Goal: Task Accomplishment & Management: Manage account settings

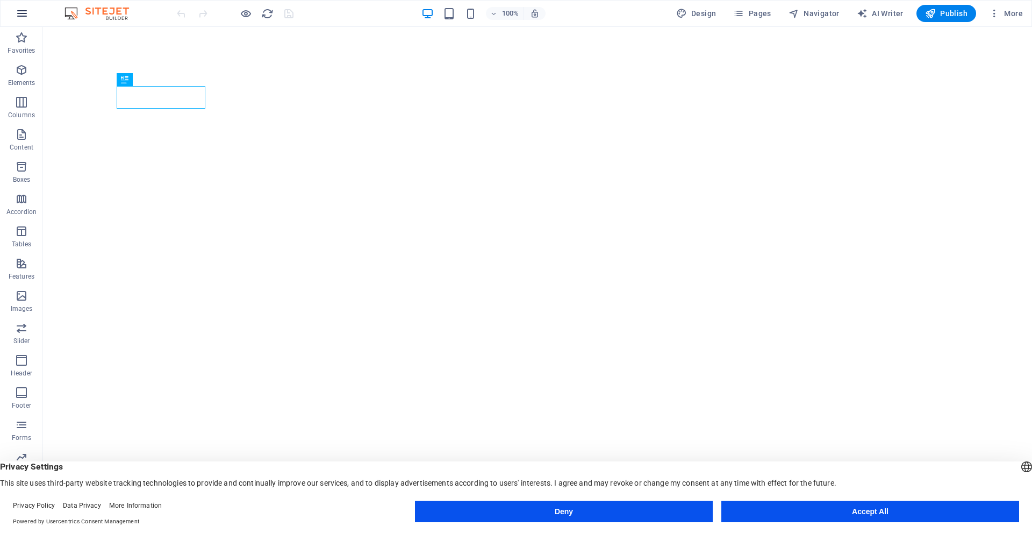
click at [19, 10] on icon "button" at bounding box center [22, 13] width 13 height 13
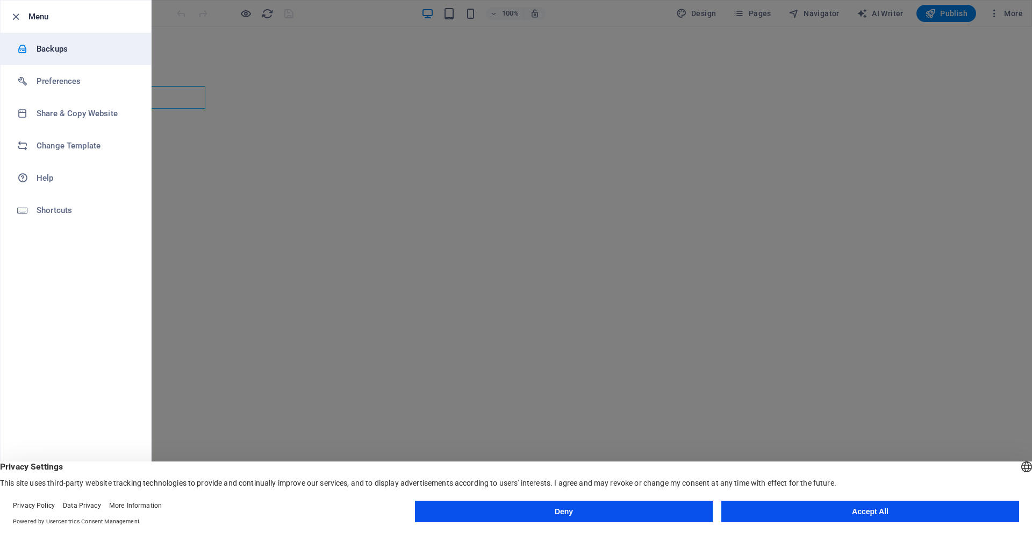
click at [93, 44] on h6 "Backups" at bounding box center [86, 48] width 99 height 13
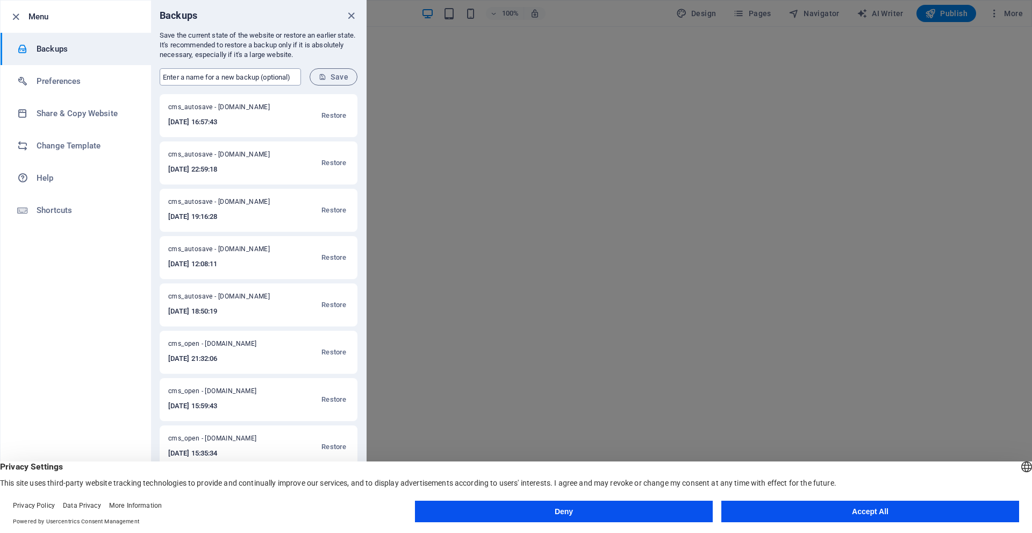
click at [203, 71] on input "text" at bounding box center [230, 76] width 141 height 17
drag, startPoint x: 204, startPoint y: 112, endPoint x: 199, endPoint y: 101, distance: 12.3
click at [199, 101] on div "cms_autosave - [DOMAIN_NAME] [DATE] 16:57:43 Restore" at bounding box center [259, 115] width 198 height 43
click at [206, 76] on input "text" at bounding box center [230, 76] width 141 height 17
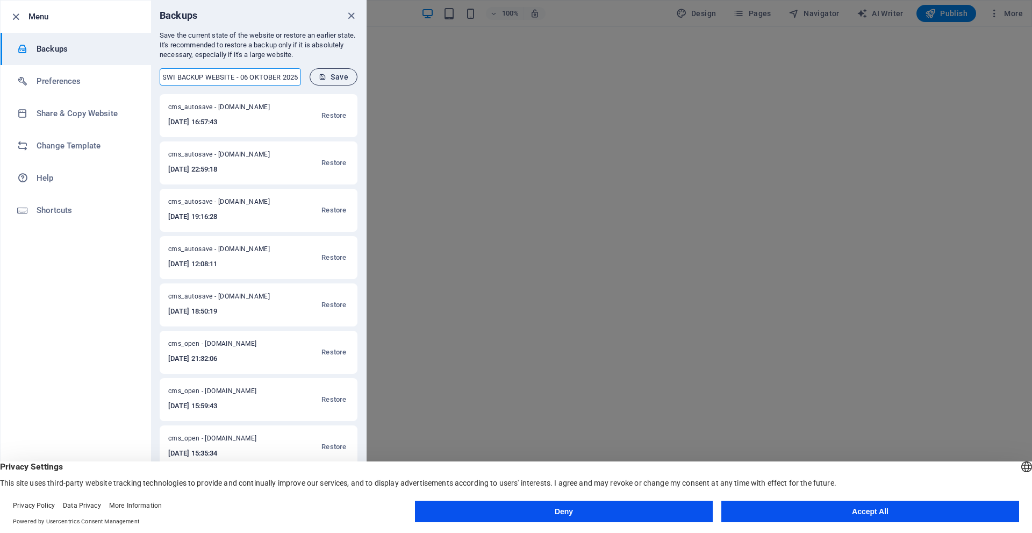
type input "SWI BACKUP WEBSITE - 06 OKTOBER 2025"
click at [335, 76] on span "Save" at bounding box center [334, 77] width 30 height 9
drag, startPoint x: 292, startPoint y: 109, endPoint x: 249, endPoint y: 109, distance: 42.5
click at [249, 109] on span "SWI BACKUP WEBSITE - 06 OKTOBER 2025 - [DOMAIN_NAME]" at bounding box center [232, 109] width 129 height 13
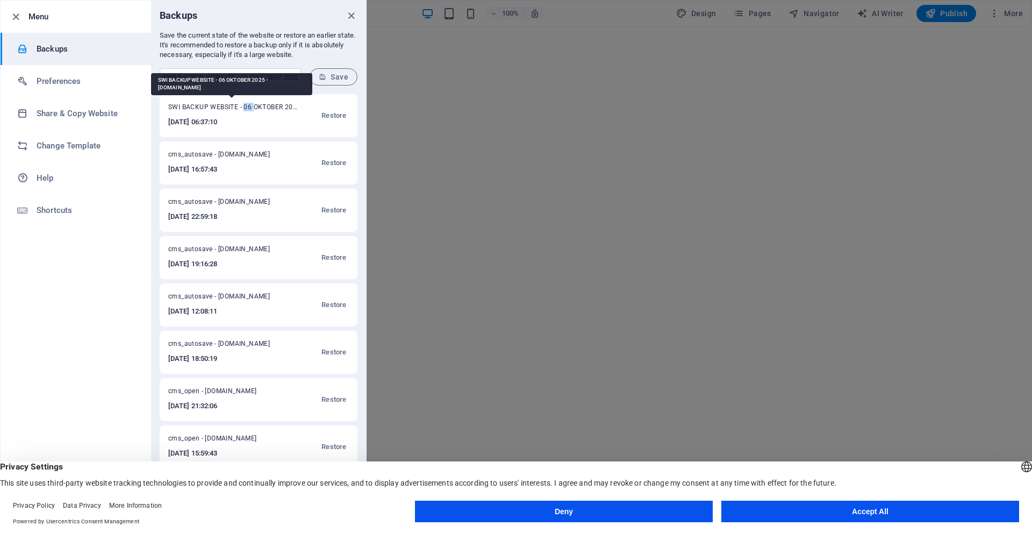
click at [249, 109] on span "SWI BACKUP WEBSITE - 06 OKTOBER 2025 - [DOMAIN_NAME]" at bounding box center [232, 109] width 129 height 13
click at [215, 118] on h6 "[DATE] 06:37:10" at bounding box center [232, 122] width 129 height 13
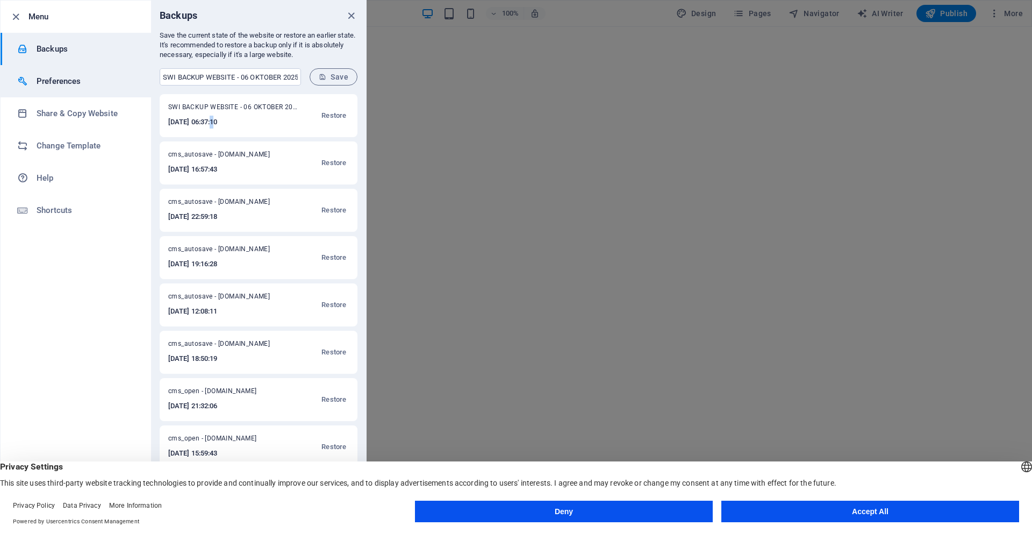
click at [39, 70] on li "Preferences" at bounding box center [76, 81] width 150 height 32
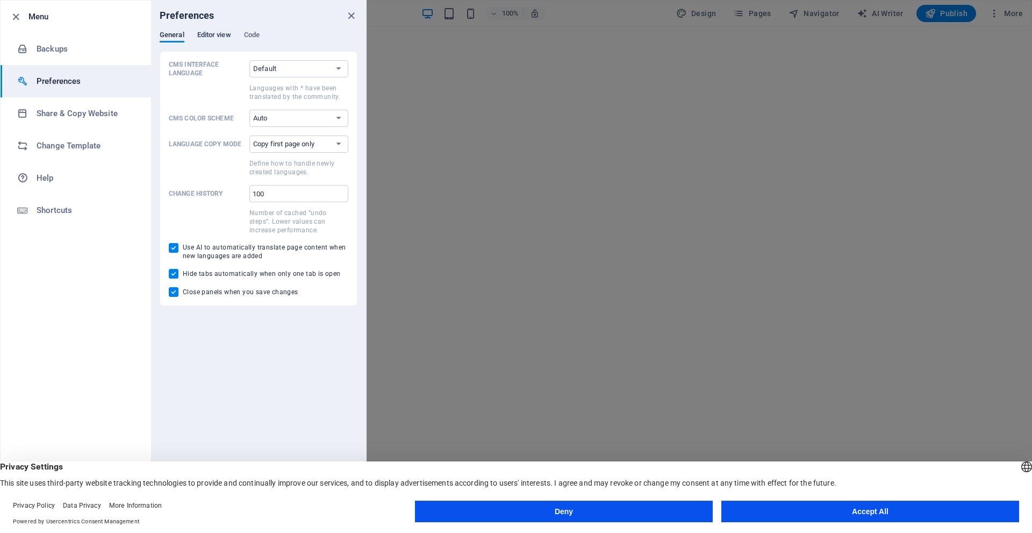
click at [219, 35] on span "Editor view" at bounding box center [214, 35] width 34 height 15
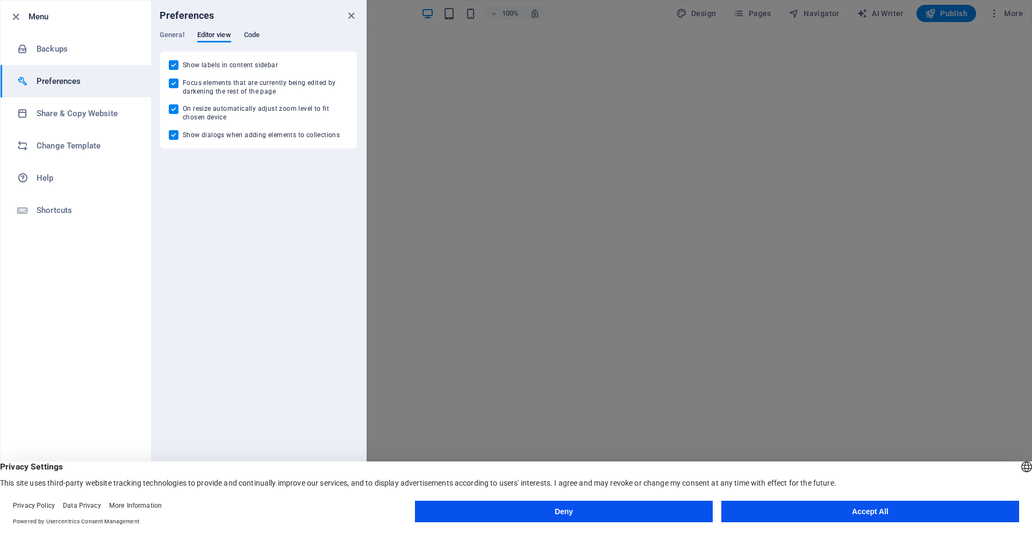
click at [252, 32] on span "Code" at bounding box center [252, 35] width 16 height 15
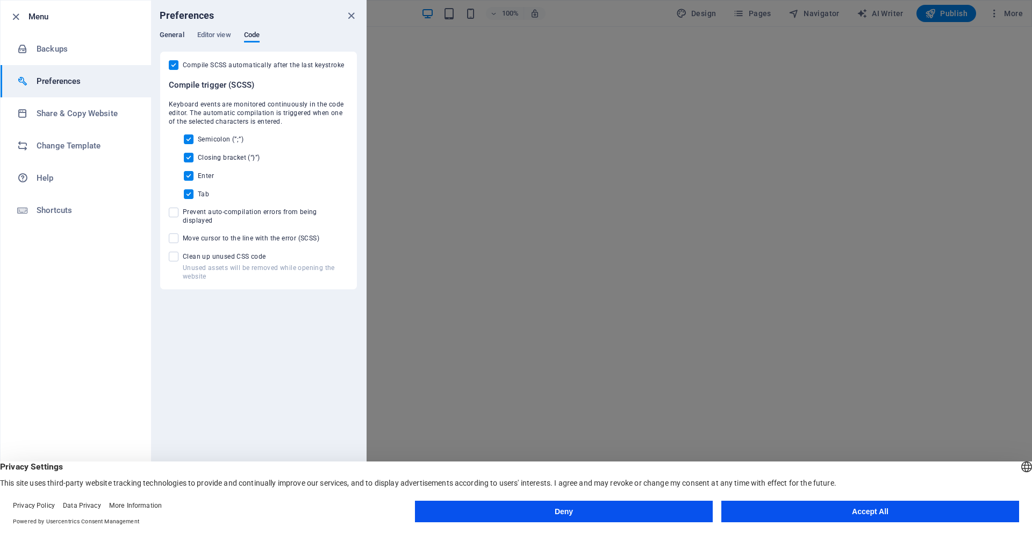
click at [181, 35] on span "General" at bounding box center [172, 35] width 25 height 15
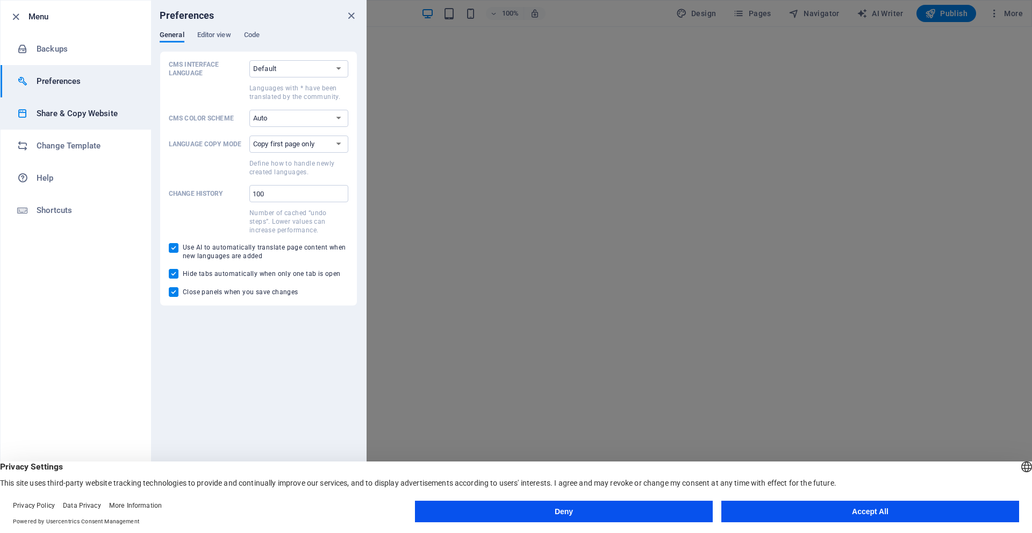
click at [84, 117] on h6 "Share & Copy Website" at bounding box center [86, 113] width 99 height 13
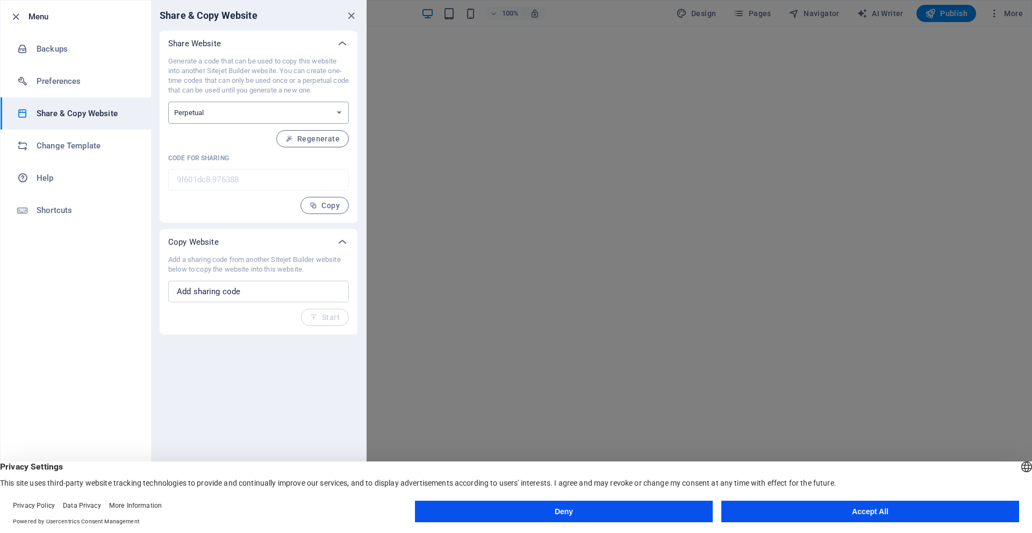
click at [252, 112] on select "One-time Perpetual" at bounding box center [258, 113] width 181 height 22
select select "onetime"
click at [168, 102] on select "One-time Perpetual" at bounding box center [258, 113] width 181 height 22
click at [301, 137] on icon "button" at bounding box center [297, 139] width 8 height 8
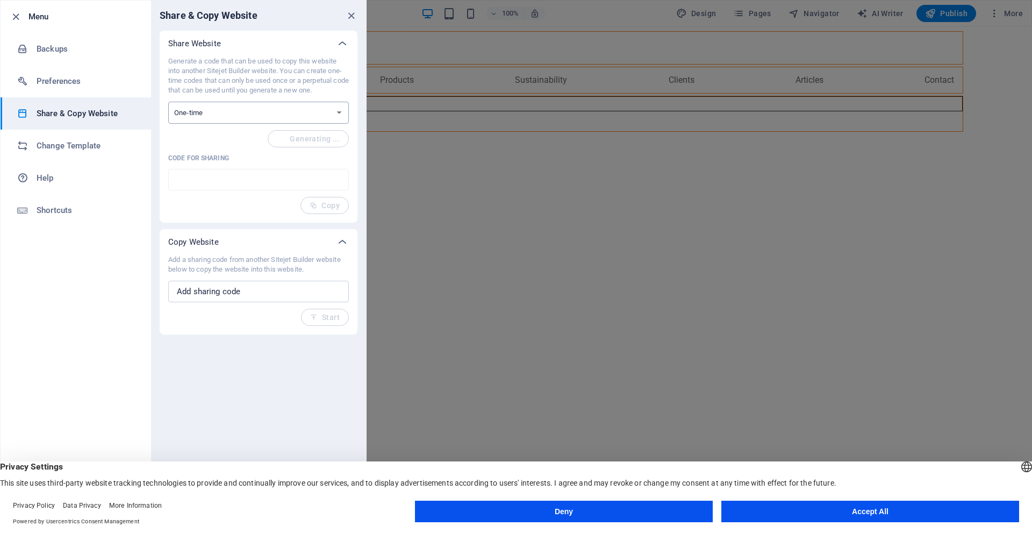
type input "738ceafc-976388"
click at [262, 108] on select "One-time Perpetual" at bounding box center [258, 113] width 181 height 22
select select "perpetual"
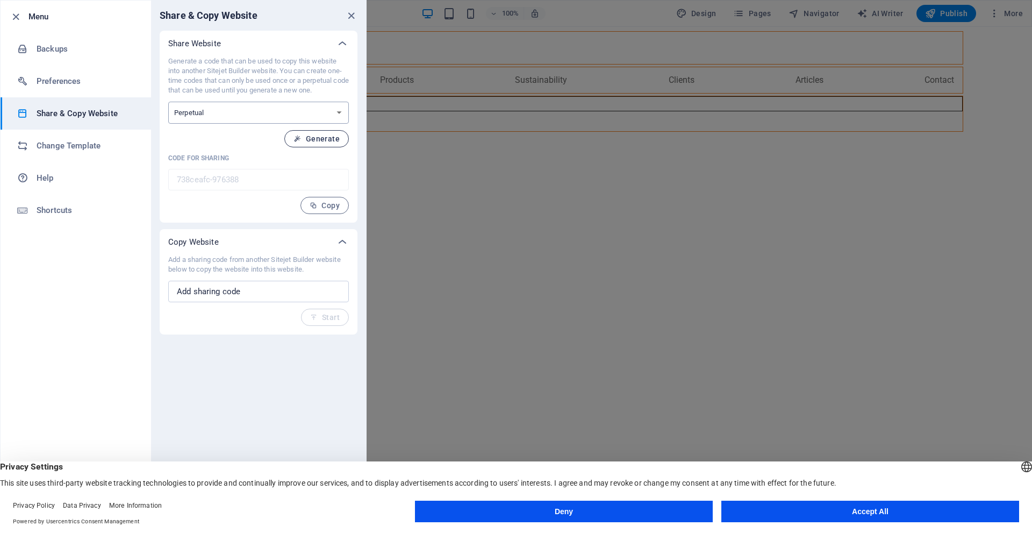
click at [168, 102] on select "One-time Perpetual" at bounding box center [258, 113] width 181 height 22
type input "9f601dc8-976388"
click at [292, 131] on button "Regenerate" at bounding box center [312, 138] width 73 height 17
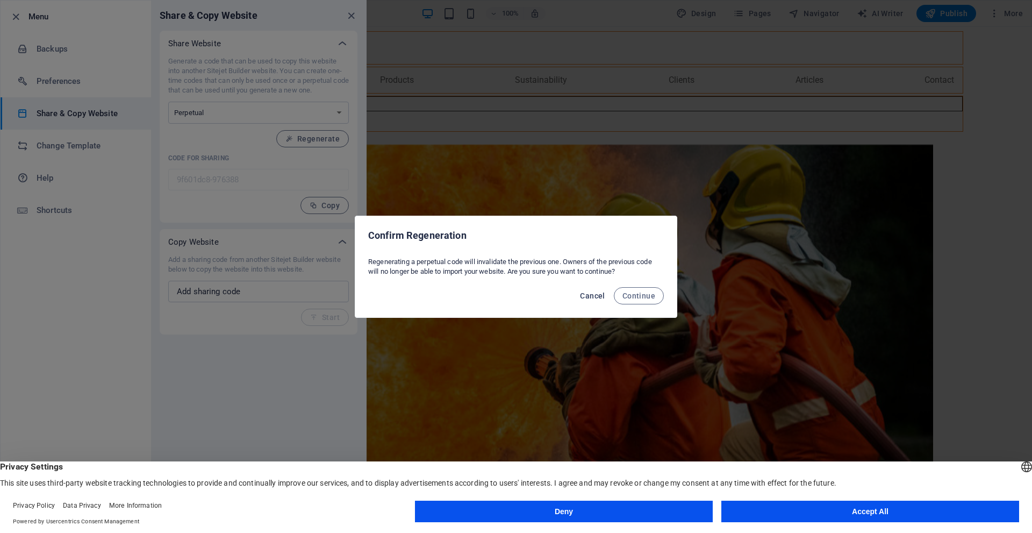
click at [598, 295] on span "Cancel" at bounding box center [592, 295] width 25 height 9
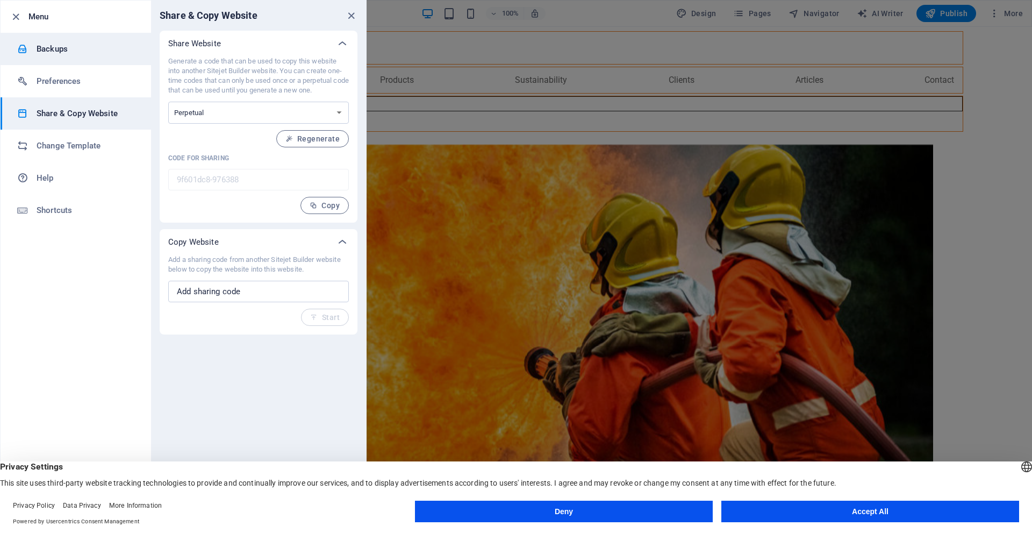
click at [95, 50] on h6 "Backups" at bounding box center [86, 48] width 99 height 13
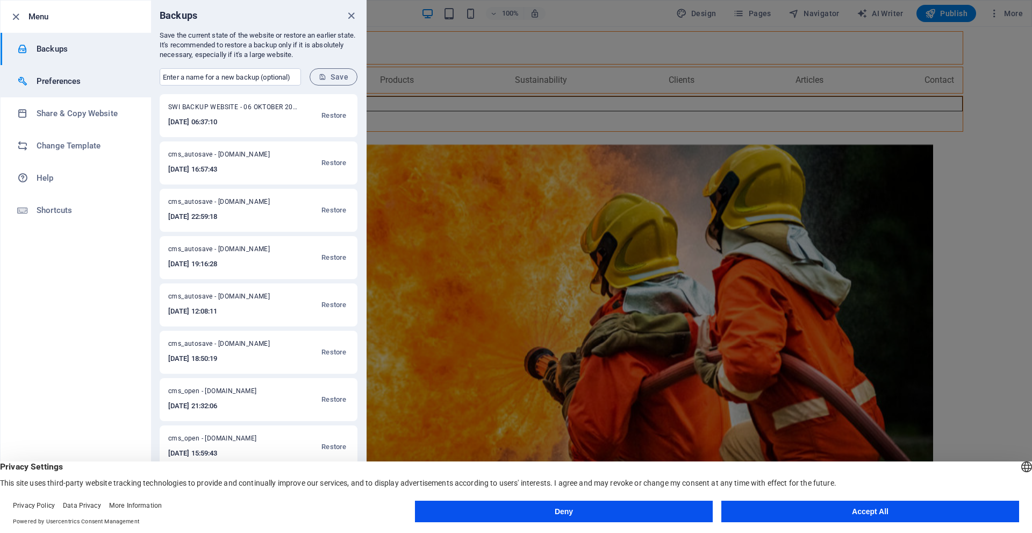
click at [88, 75] on h6 "Preferences" at bounding box center [86, 81] width 99 height 13
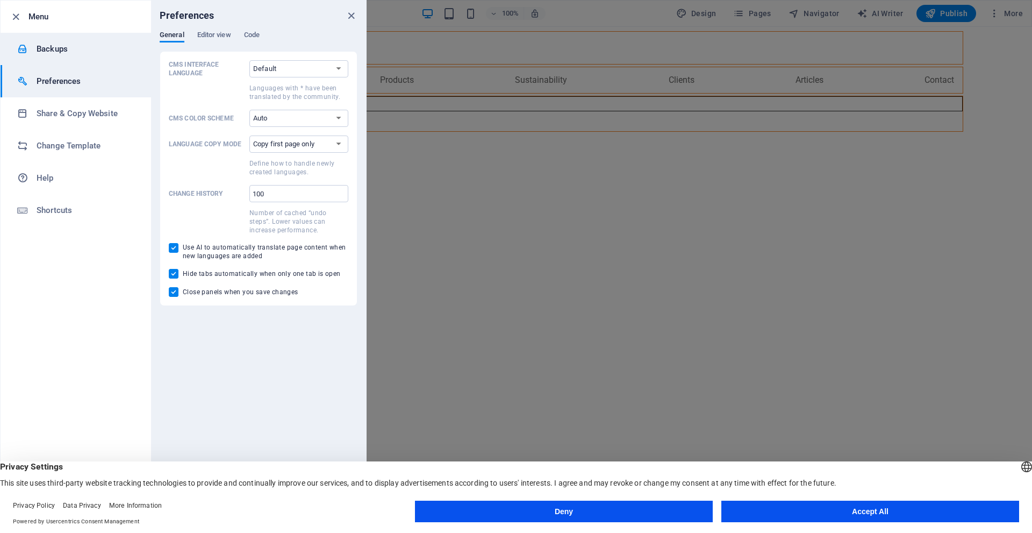
click at [81, 49] on h6 "Backups" at bounding box center [86, 48] width 99 height 13
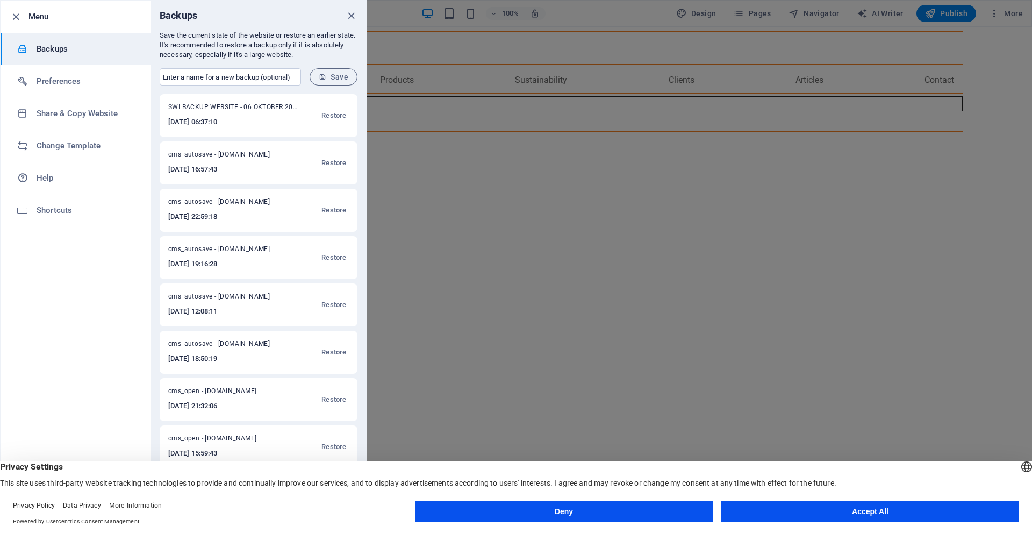
click at [263, 126] on h6 "[DATE] 06:37:10" at bounding box center [232, 122] width 129 height 13
click at [191, 109] on span "SWI BACKUP WEBSITE - 06 OKTOBER 2025 - [DOMAIN_NAME]" at bounding box center [232, 109] width 129 height 13
click at [59, 77] on h6 "Preferences" at bounding box center [86, 81] width 99 height 13
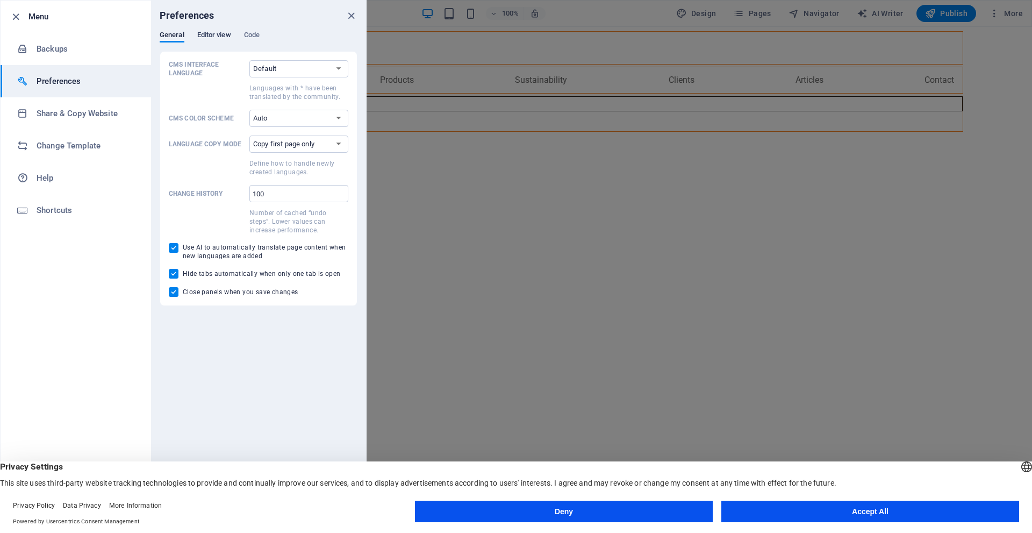
click at [220, 31] on span "Editor view" at bounding box center [214, 35] width 34 height 15
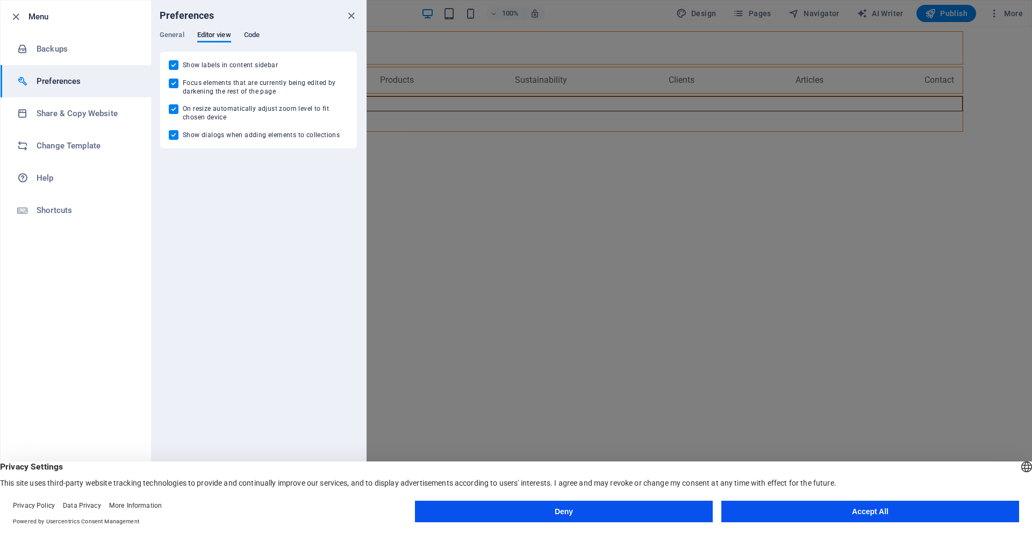
click at [260, 31] on span "Code" at bounding box center [252, 35] width 16 height 15
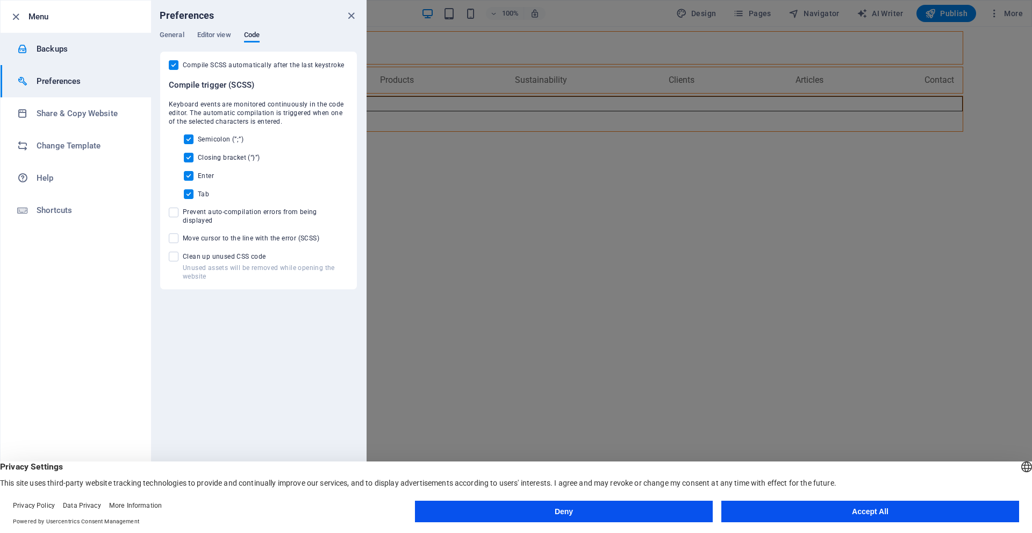
click at [78, 58] on li "Backups" at bounding box center [76, 49] width 150 height 32
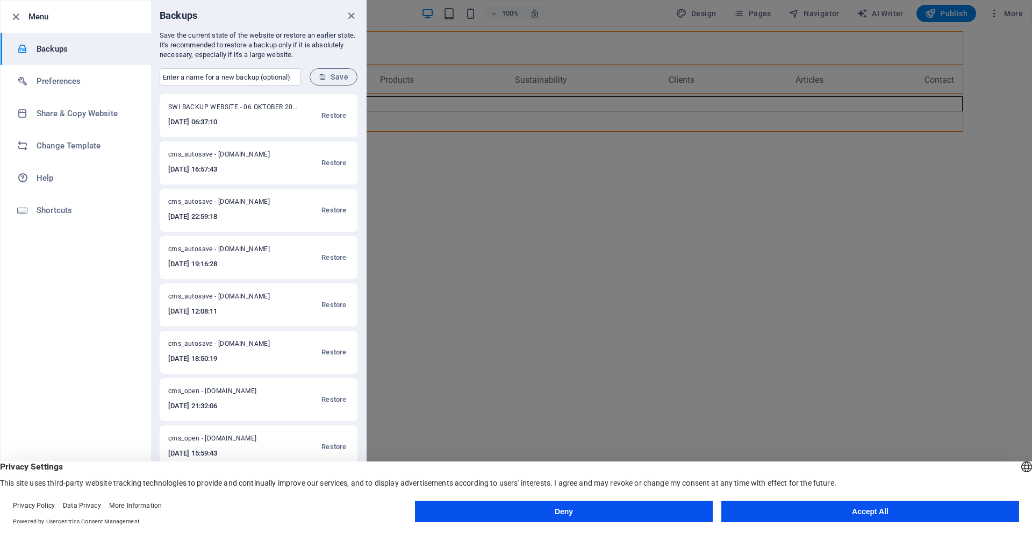
click at [769, 508] on button "Accept All" at bounding box center [870, 510] width 298 height 21
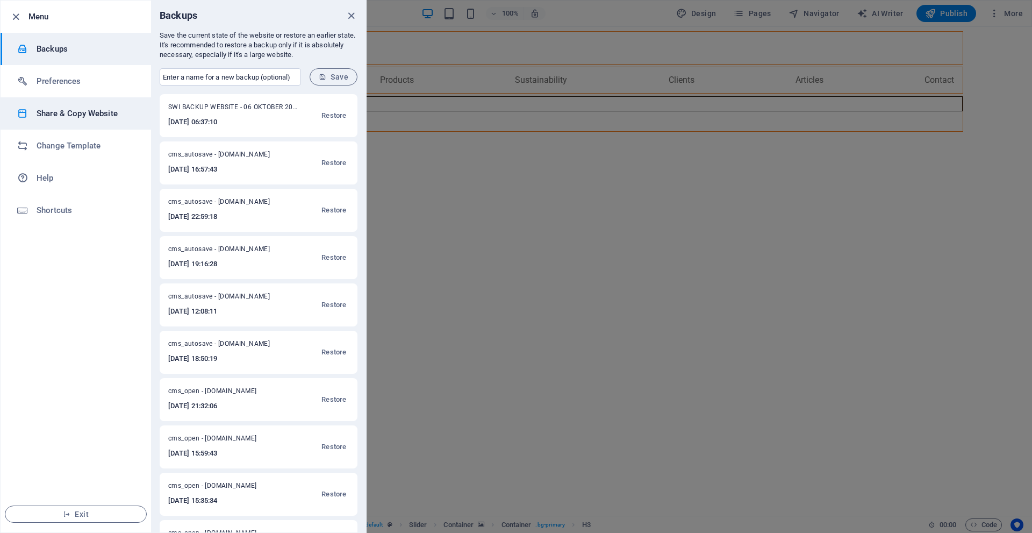
click at [89, 112] on h6 "Share & Copy Website" at bounding box center [86, 113] width 99 height 13
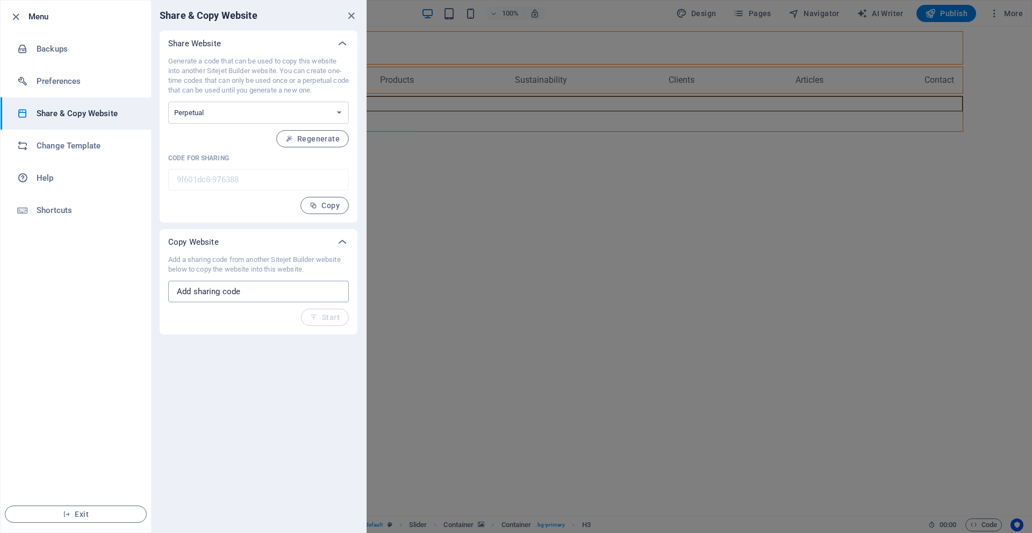
click at [226, 291] on input "text" at bounding box center [258, 291] width 181 height 21
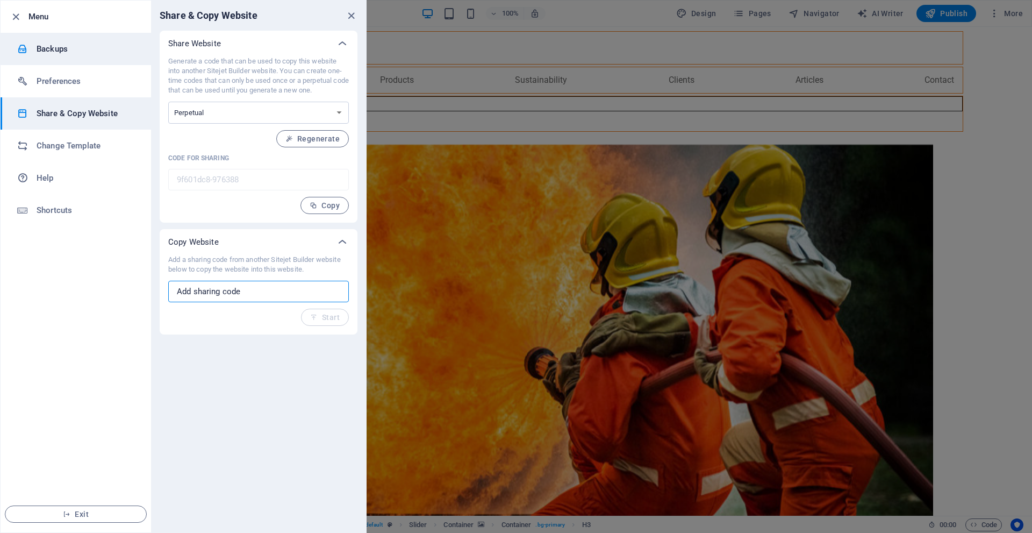
click at [96, 49] on h6 "Backups" at bounding box center [86, 48] width 99 height 13
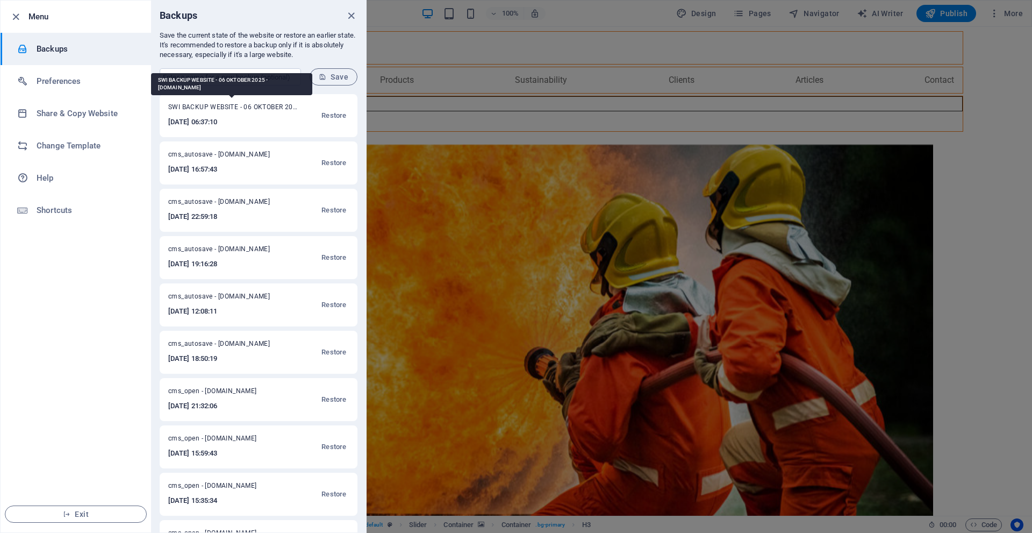
click at [256, 113] on span "SWI BACKUP WEBSITE - 06 OKTOBER 2025 - [DOMAIN_NAME]" at bounding box center [232, 109] width 129 height 13
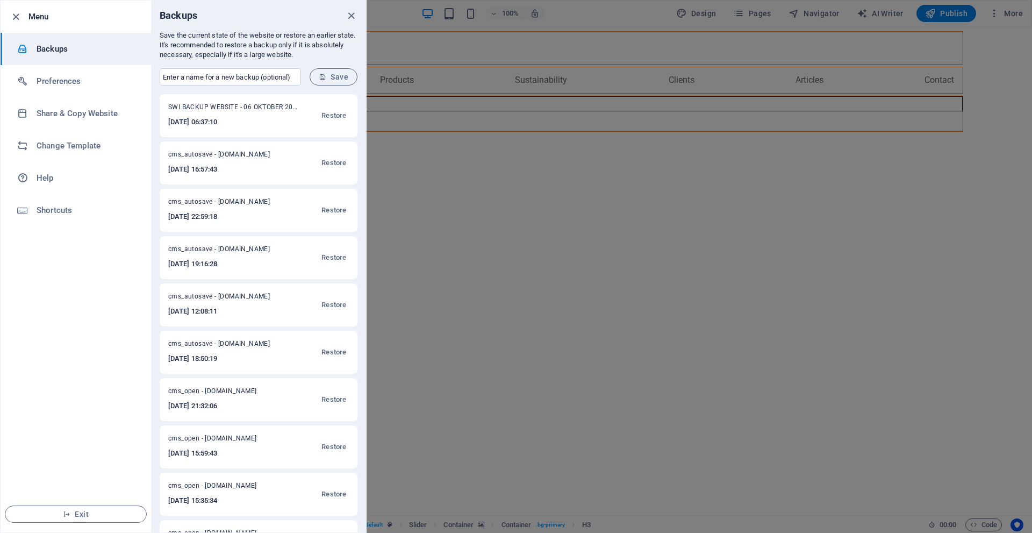
click at [213, 97] on div "SWI BACKUP WEBSITE - 06 OKTOBER 2025 - [DOMAIN_NAME] [DATE] 06:37:10 Restore" at bounding box center [259, 115] width 198 height 43
click at [205, 103] on span "SWI BACKUP WEBSITE - 06 OKTOBER 2025 - [DOMAIN_NAME]" at bounding box center [232, 109] width 129 height 13
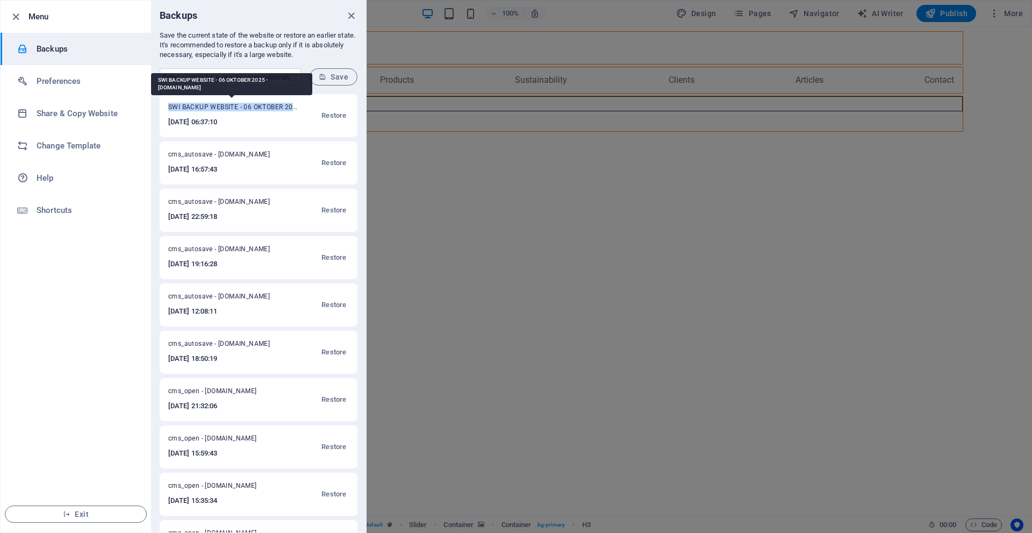
click at [205, 103] on span "SWI BACKUP WEBSITE - 06 OKTOBER 2025 - [DOMAIN_NAME]" at bounding box center [232, 109] width 129 height 13
click at [279, 109] on span "SWI BACKUP WEBSITE - 06 OKTOBER 2025 - [DOMAIN_NAME]" at bounding box center [232, 109] width 129 height 13
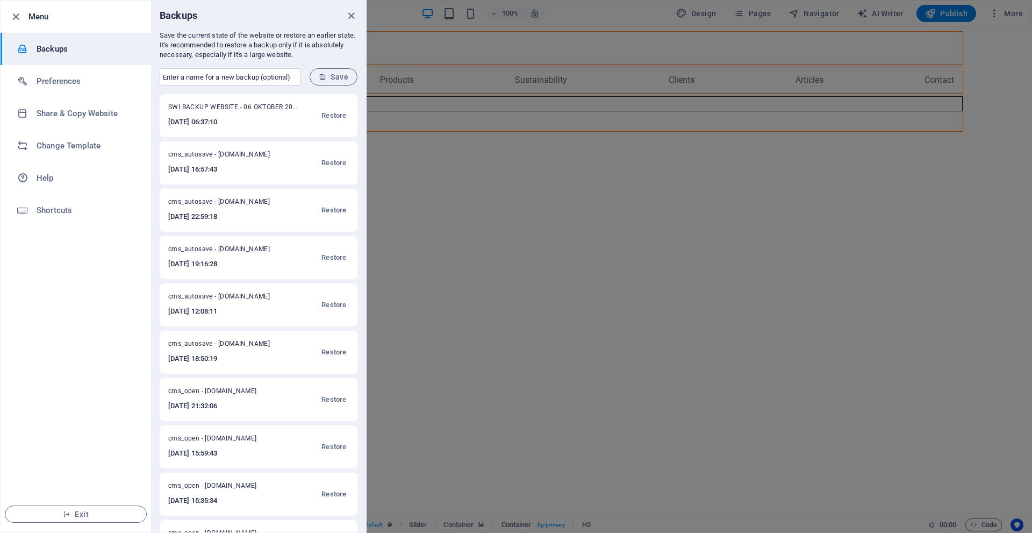
click at [1000, 16] on div at bounding box center [516, 266] width 1032 height 533
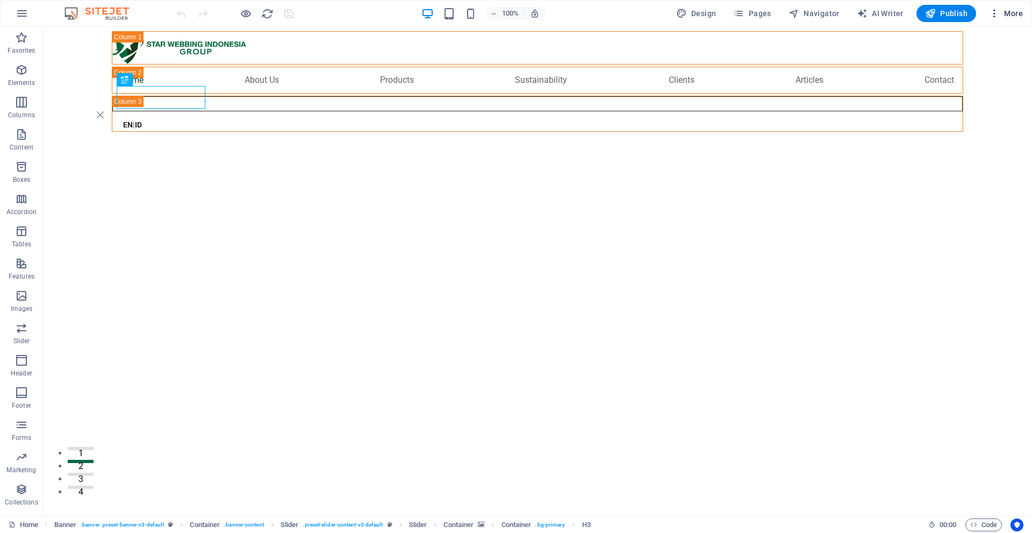
click at [997, 15] on icon "button" at bounding box center [994, 13] width 11 height 11
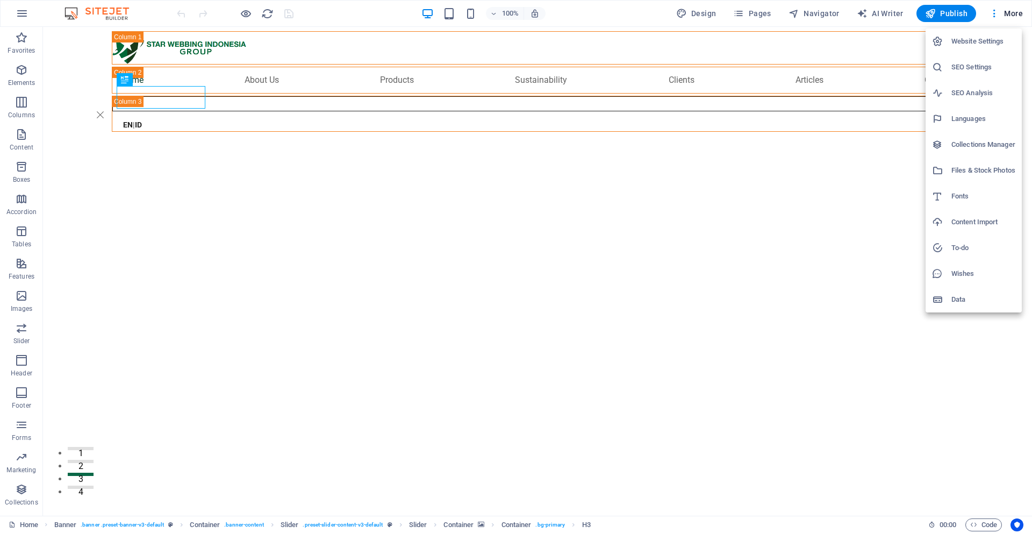
click at [977, 302] on h6 "Data" at bounding box center [983, 299] width 64 height 13
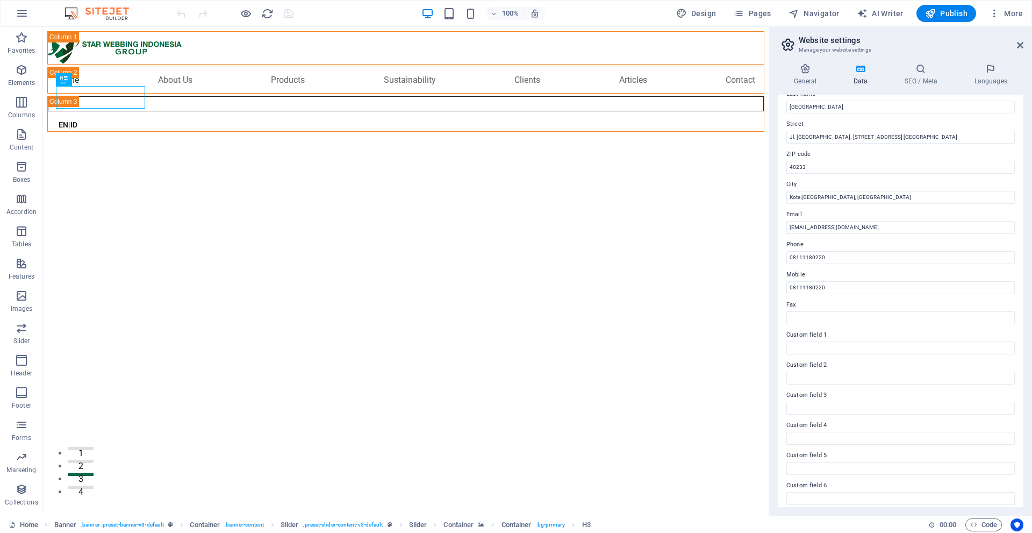
scroll to position [104, 0]
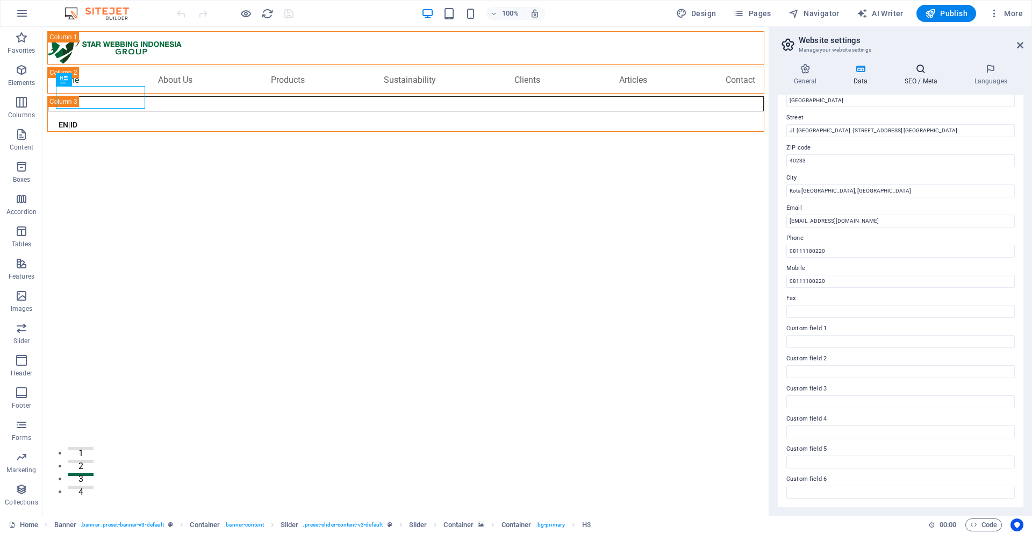
click at [922, 75] on h4 "SEO / Meta" at bounding box center [923, 74] width 70 height 23
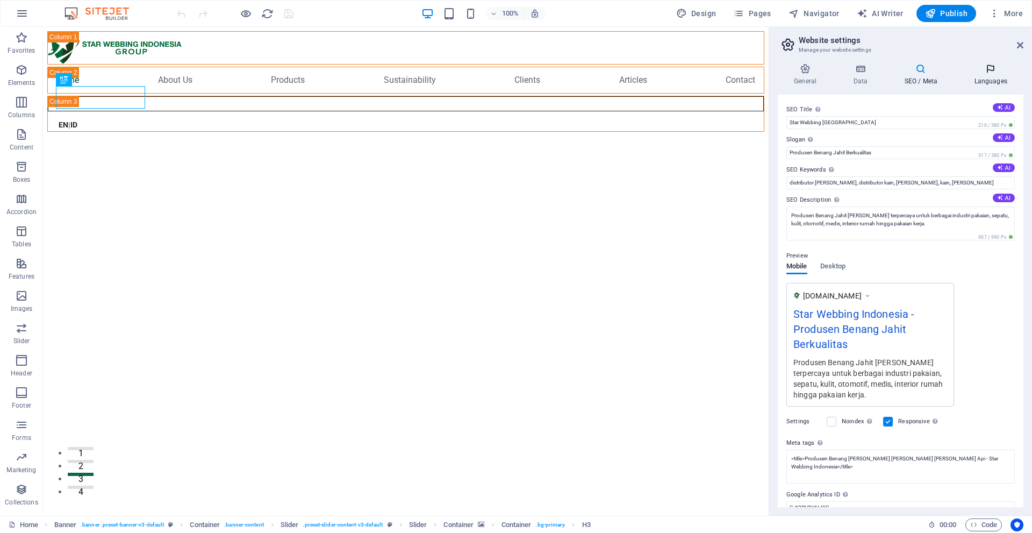
click at [985, 69] on icon at bounding box center [991, 68] width 66 height 11
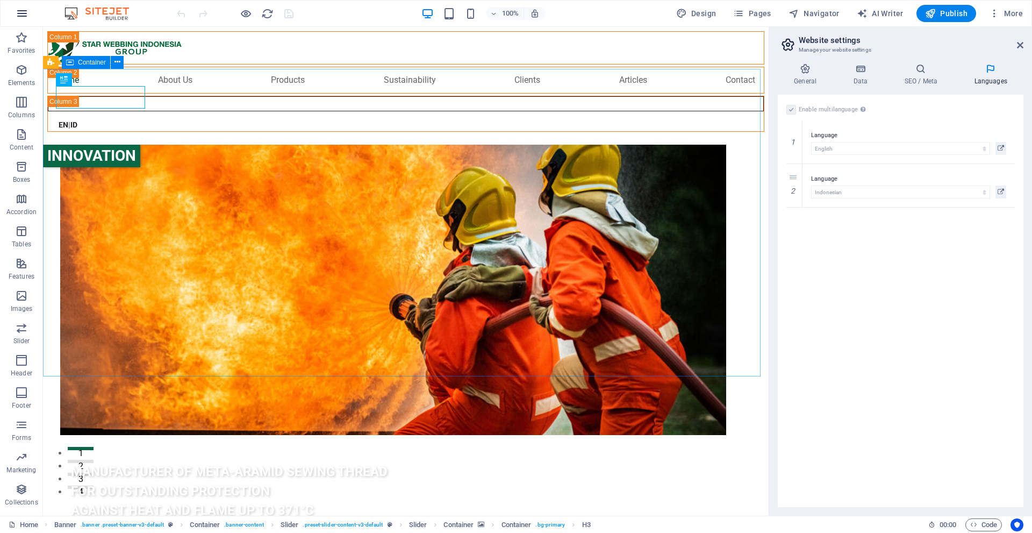
click at [25, 9] on icon "button" at bounding box center [22, 13] width 13 height 13
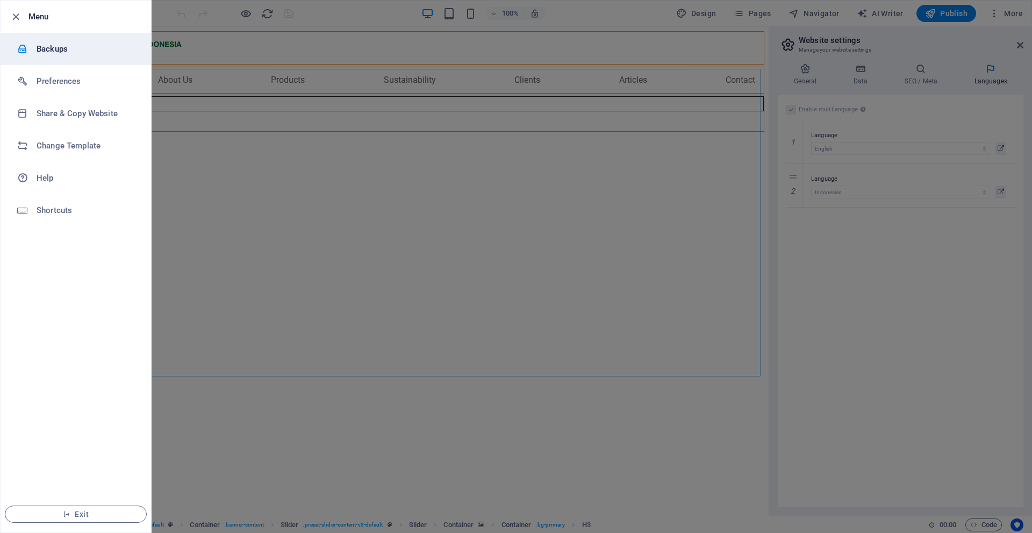
click at [68, 42] on li "Backups" at bounding box center [76, 49] width 150 height 32
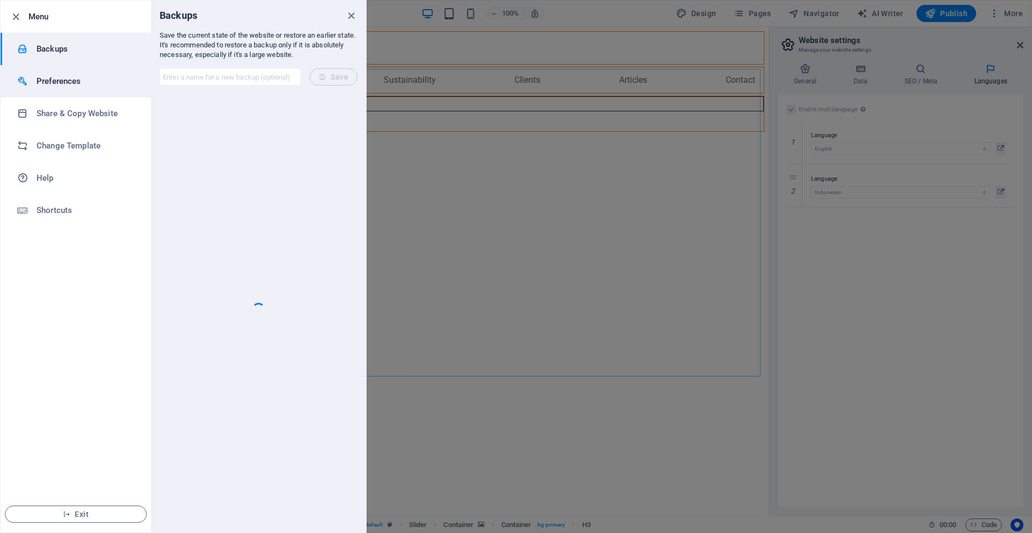
click at [99, 80] on h6 "Preferences" at bounding box center [86, 81] width 99 height 13
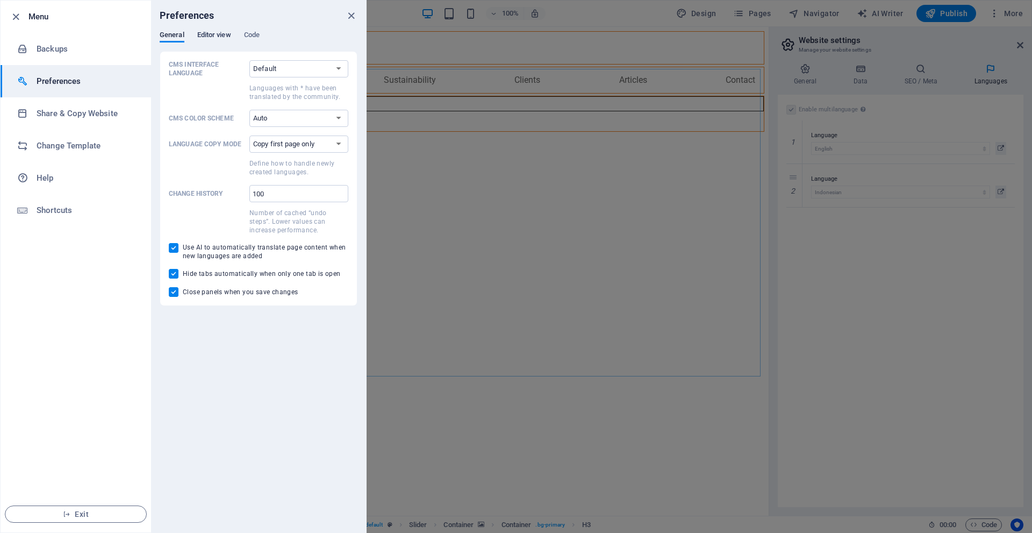
click at [202, 33] on span "Editor view" at bounding box center [214, 35] width 34 height 15
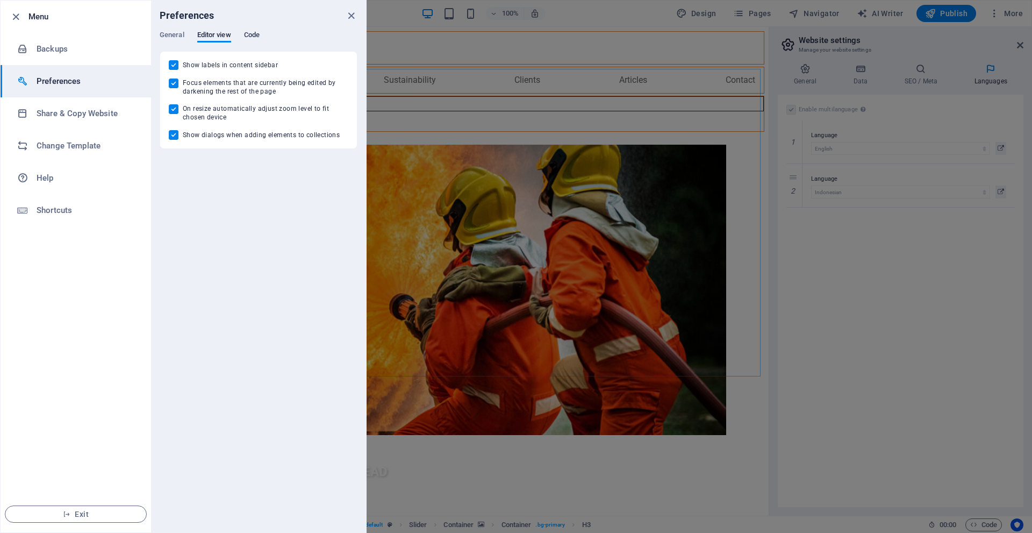
click at [255, 34] on span "Code" at bounding box center [252, 35] width 16 height 15
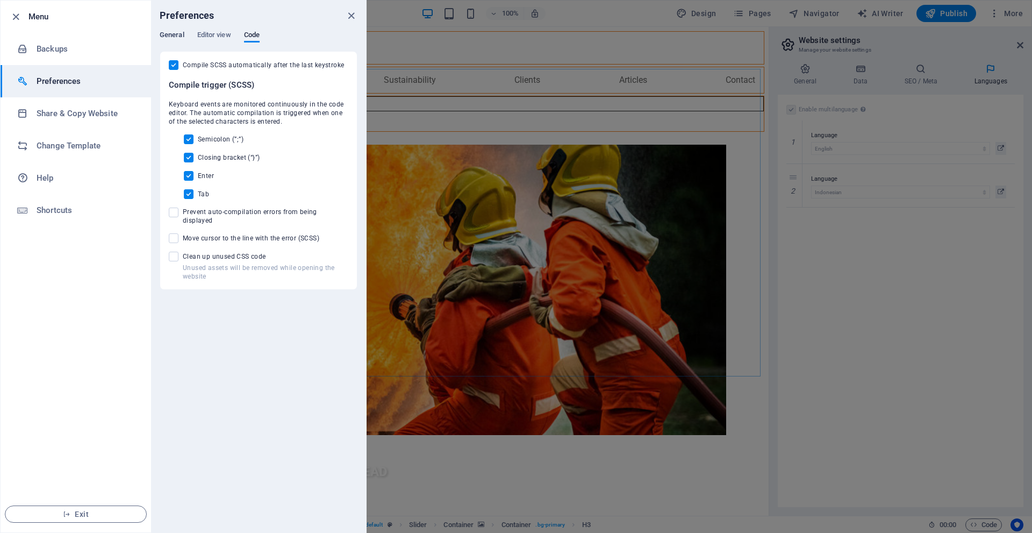
click at [178, 36] on span "General" at bounding box center [172, 35] width 25 height 15
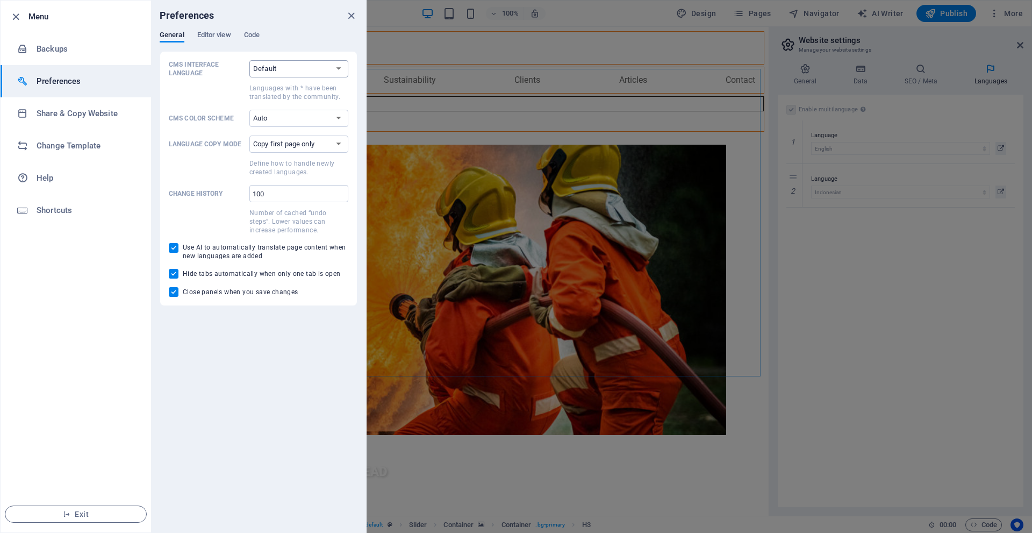
click at [287, 62] on select "Default Deutsch English Español Suomi* Français Magyar Italiano Nederlands Pols…" at bounding box center [298, 68] width 99 height 17
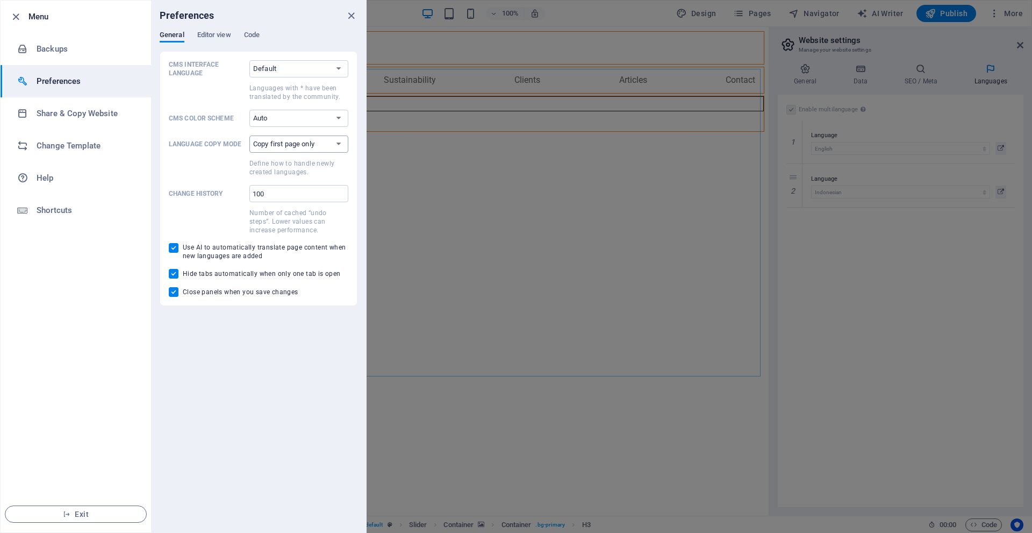
click at [283, 145] on select "Copy first page only Copy all pages" at bounding box center [298, 143] width 99 height 17
click at [249, 135] on select "Copy first page only Copy all pages" at bounding box center [298, 143] width 99 height 17
click at [314, 140] on select "Copy first page only Copy all pages" at bounding box center [298, 143] width 99 height 17
select select "index"
click at [249, 135] on select "Copy first page only Copy all pages" at bounding box center [298, 143] width 99 height 17
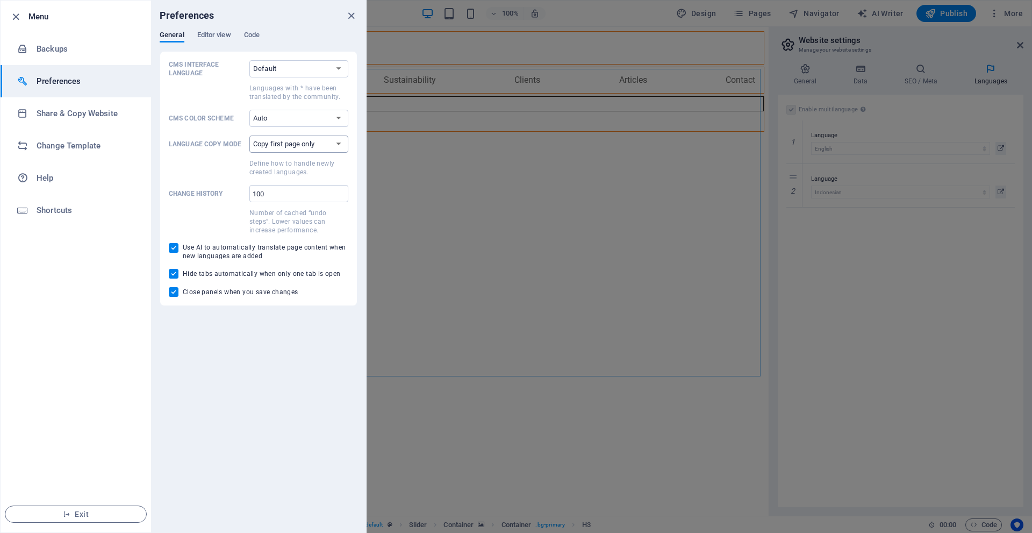
click at [310, 145] on select "Copy first page only Copy all pages" at bounding box center [298, 143] width 99 height 17
click at [211, 34] on span "Editor view" at bounding box center [214, 35] width 34 height 15
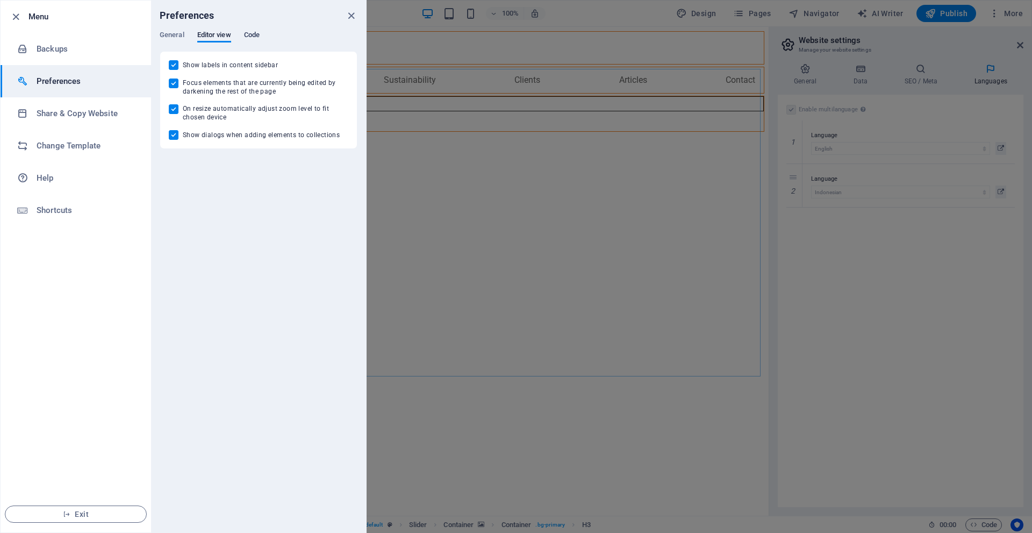
click at [256, 37] on span "Code" at bounding box center [252, 35] width 16 height 15
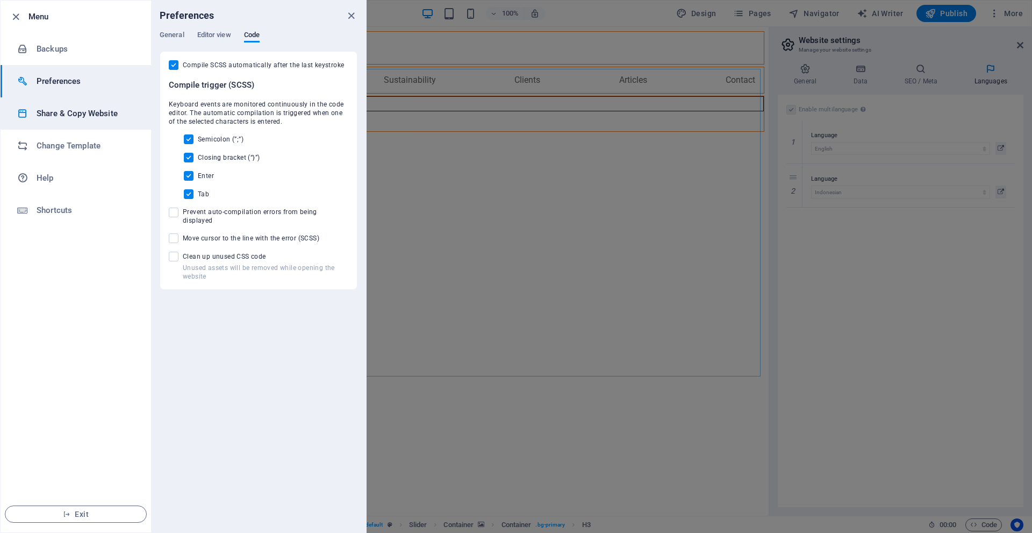
click at [95, 116] on h6 "Share & Copy Website" at bounding box center [86, 113] width 99 height 13
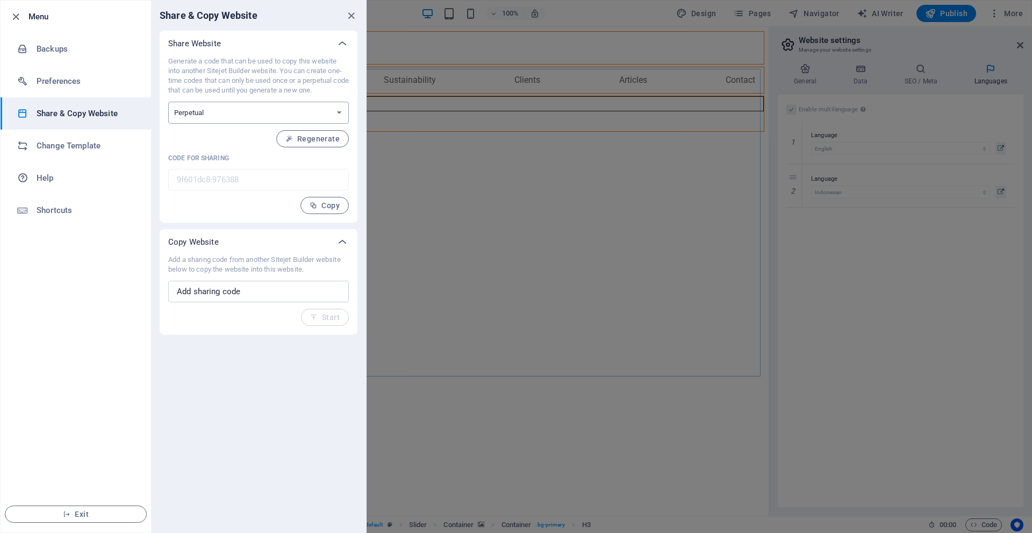
click at [210, 109] on select "One-time Perpetual" at bounding box center [258, 113] width 181 height 22
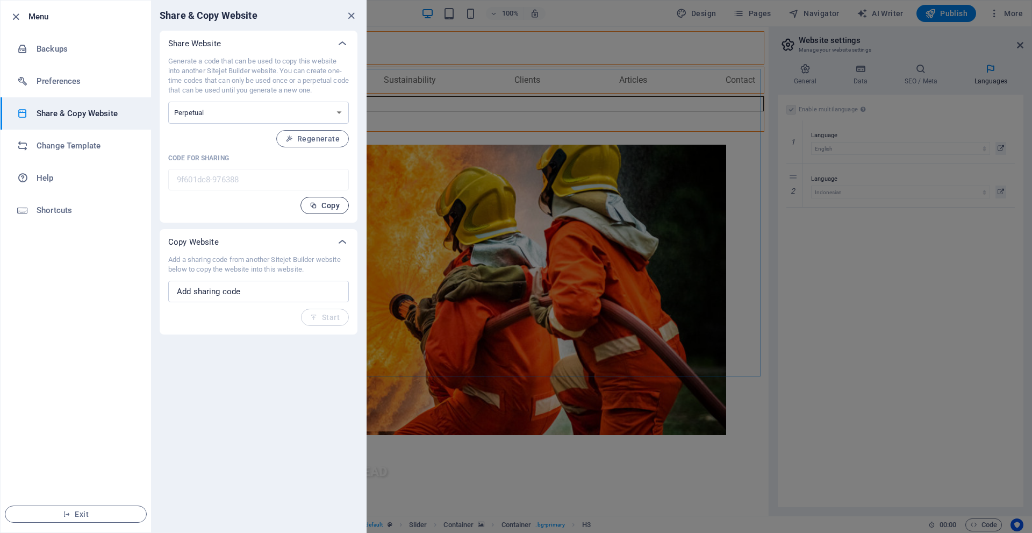
click at [327, 205] on span "Copy" at bounding box center [325, 205] width 30 height 9
click at [78, 171] on link "Help" at bounding box center [76, 178] width 150 height 32
drag, startPoint x: 992, startPoint y: 31, endPoint x: 995, endPoint y: 13, distance: 18.0
click at [992, 30] on div at bounding box center [516, 266] width 1032 height 533
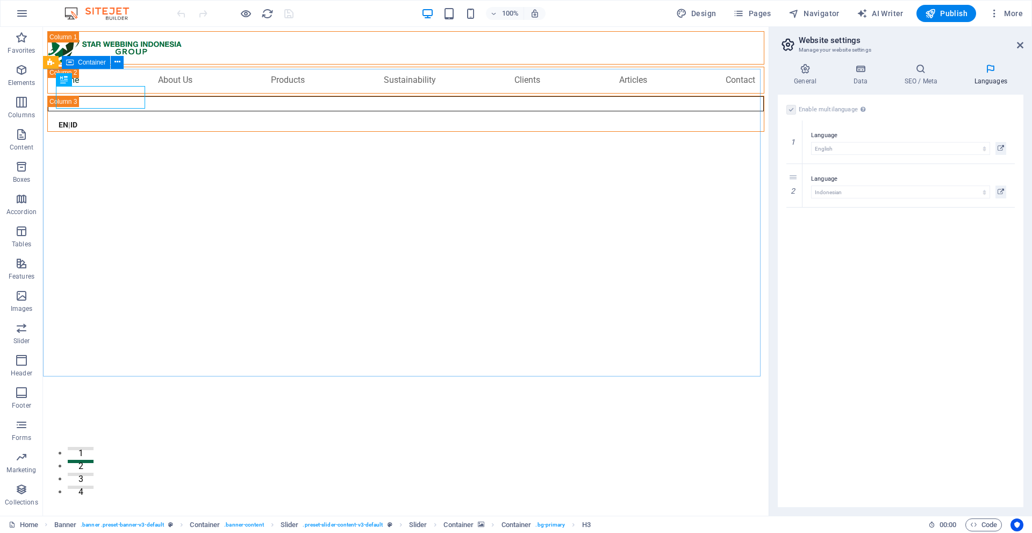
click at [995, 13] on div at bounding box center [516, 266] width 1032 height 533
click at [995, 13] on icon "button" at bounding box center [994, 13] width 11 height 11
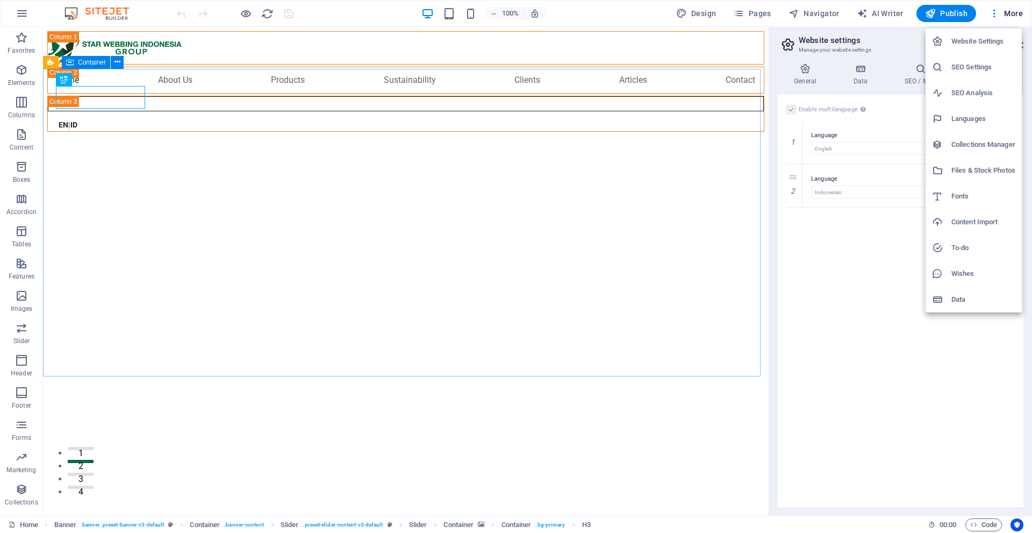
click at [980, 217] on h6 "Content Import" at bounding box center [983, 222] width 64 height 13
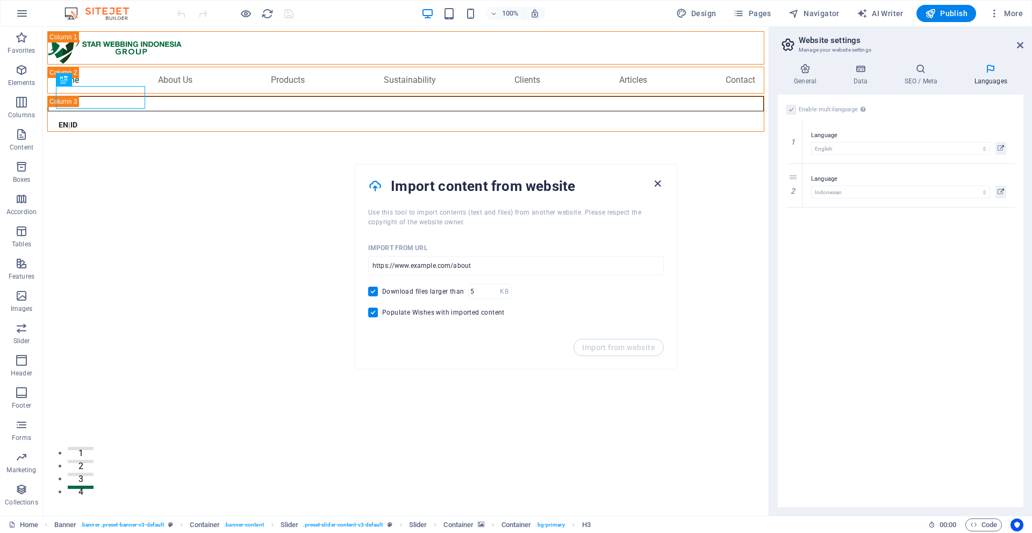
drag, startPoint x: 658, startPoint y: 183, endPoint x: 254, endPoint y: 14, distance: 438.0
click at [658, 183] on icon "button" at bounding box center [657, 183] width 12 height 12
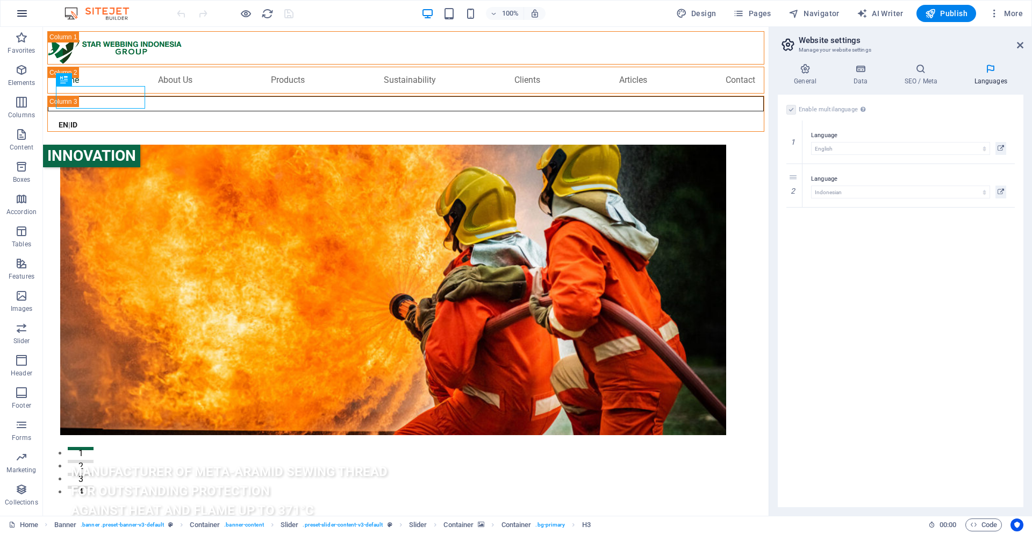
click at [20, 14] on icon "button" at bounding box center [22, 13] width 13 height 13
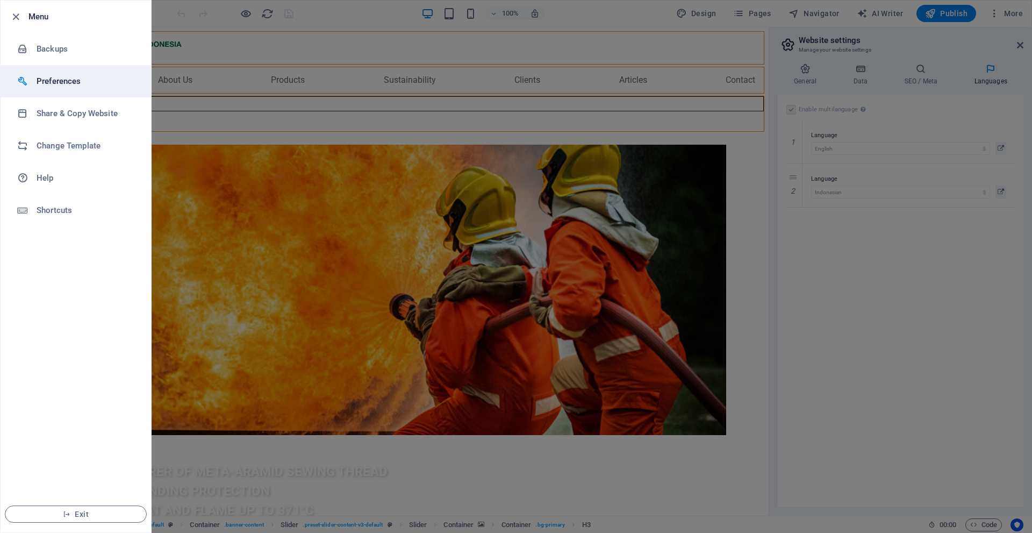
click at [40, 76] on h6 "Preferences" at bounding box center [86, 81] width 99 height 13
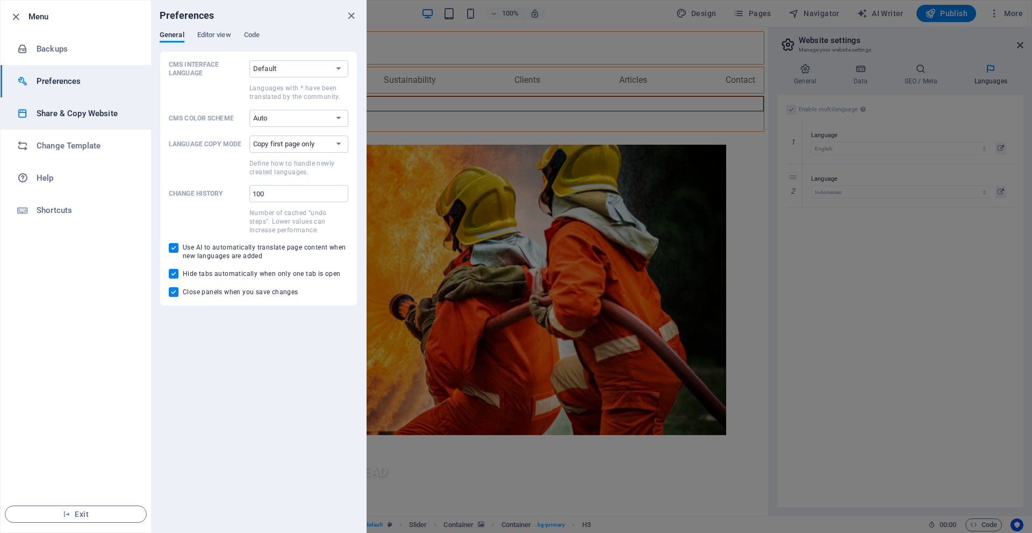
click at [83, 109] on h6 "Share & Copy Website" at bounding box center [86, 113] width 99 height 13
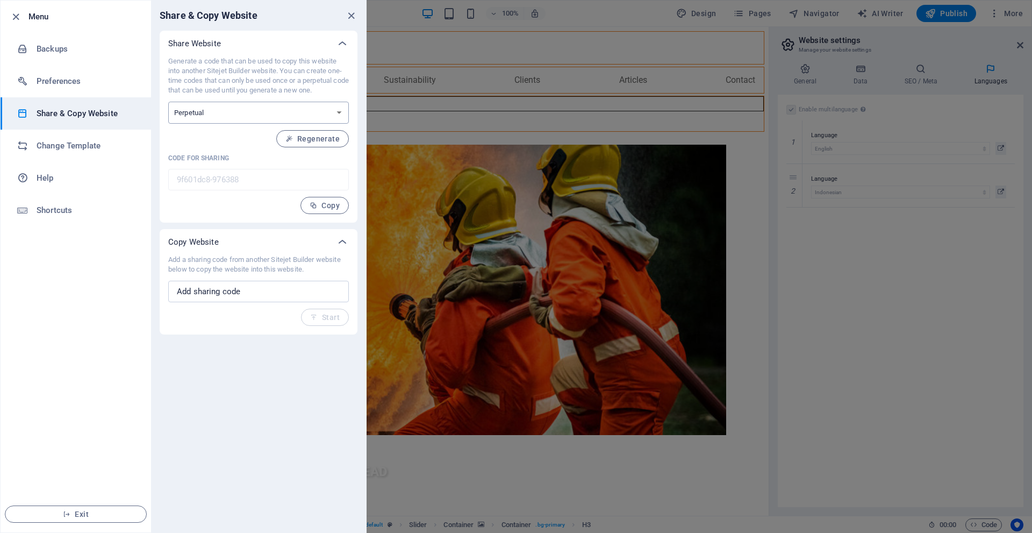
click at [262, 106] on select "One-time Perpetual" at bounding box center [258, 113] width 181 height 22
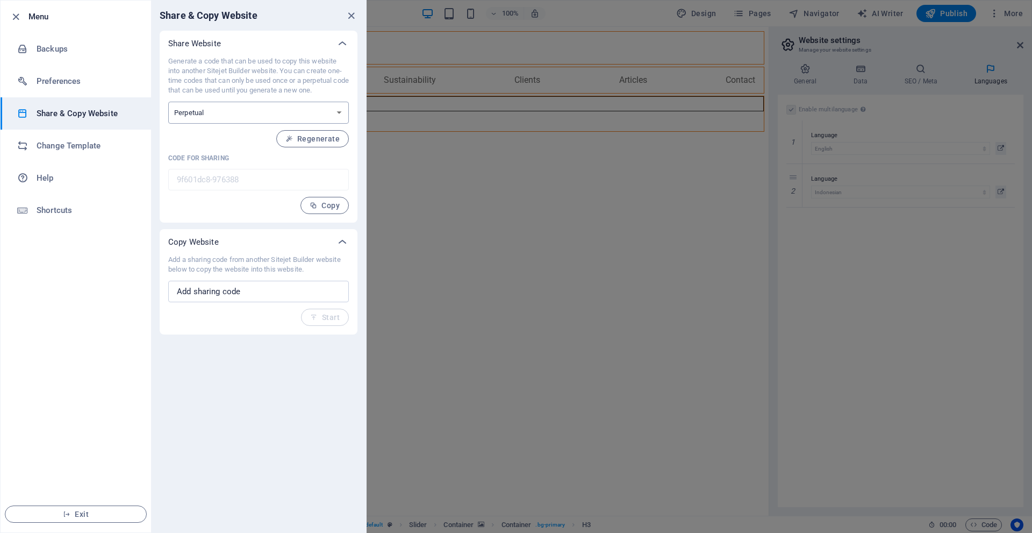
click at [262, 106] on select "One-time Perpetual" at bounding box center [258, 113] width 181 height 22
click at [276, 104] on select "One-time Perpetual" at bounding box center [258, 113] width 181 height 22
drag, startPoint x: 219, startPoint y: 73, endPoint x: 334, endPoint y: 91, distance: 116.5
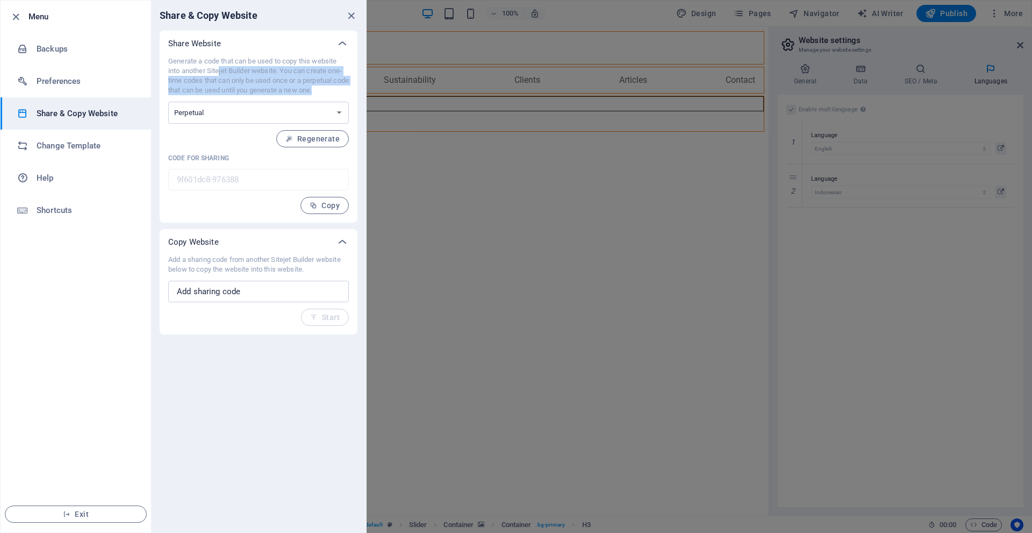
click at [334, 91] on p "Generate a code that can be used to copy this website into another Sitejet Buil…" at bounding box center [258, 75] width 181 height 39
click at [338, 94] on p "Generate a code that can be used to copy this website into another Sitejet Buil…" at bounding box center [258, 75] width 181 height 39
click at [307, 110] on select "One-time Perpetual" at bounding box center [258, 113] width 181 height 22
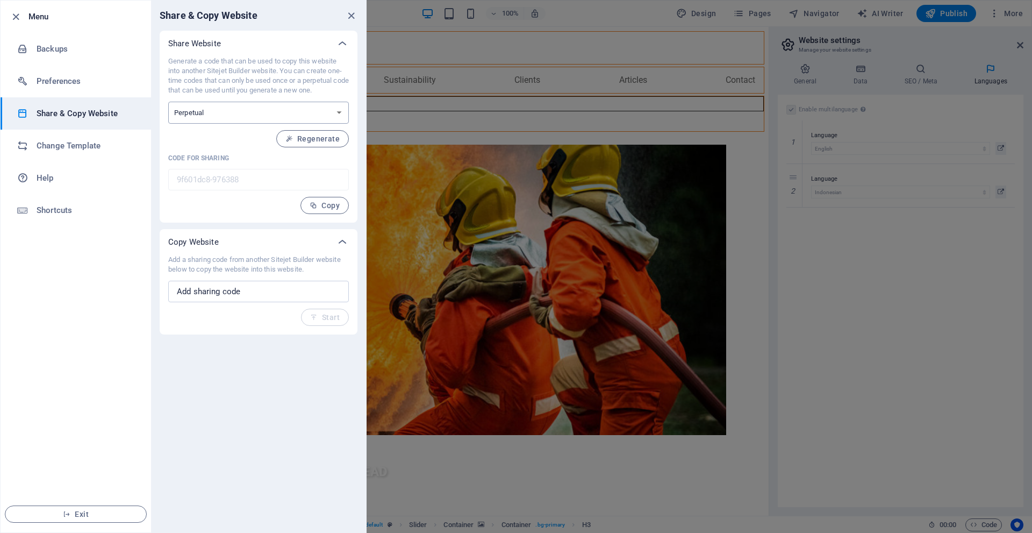
select select "onetime"
click at [168, 102] on select "One-time Perpetual" at bounding box center [258, 113] width 181 height 22
click at [215, 112] on select "One-time Perpetual" at bounding box center [258, 113] width 181 height 22
click at [308, 137] on span "Generate" at bounding box center [316, 138] width 46 height 9
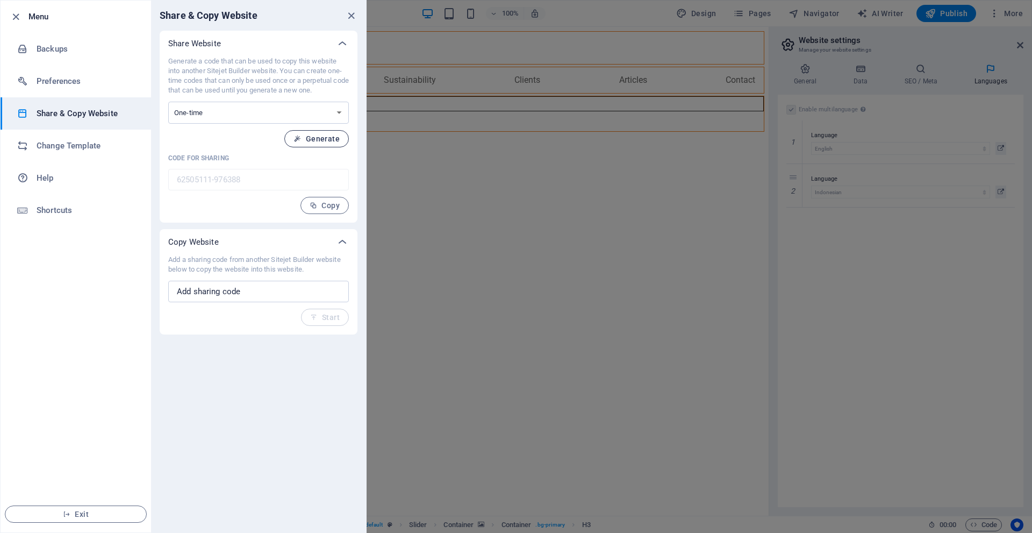
click at [327, 137] on span "Generate" at bounding box center [316, 138] width 46 height 9
type input "645c87b0-976388"
click at [317, 114] on select "One-time Perpetual" at bounding box center [258, 113] width 181 height 22
select select "perpetual"
click at [168, 102] on select "One-time Perpetual" at bounding box center [258, 113] width 181 height 22
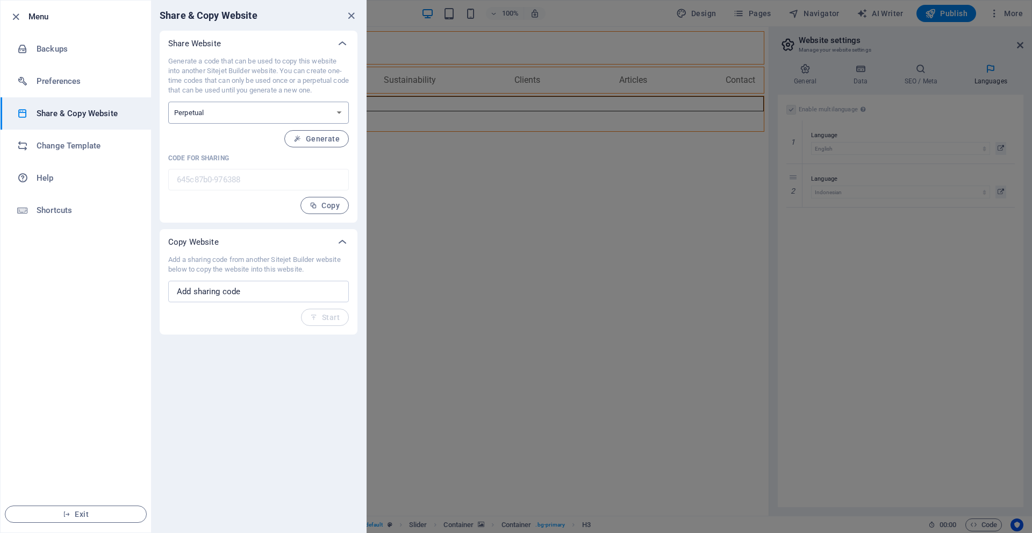
type input "9f601dc8-976388"
click at [322, 136] on span "Regenerate" at bounding box center [312, 138] width 54 height 9
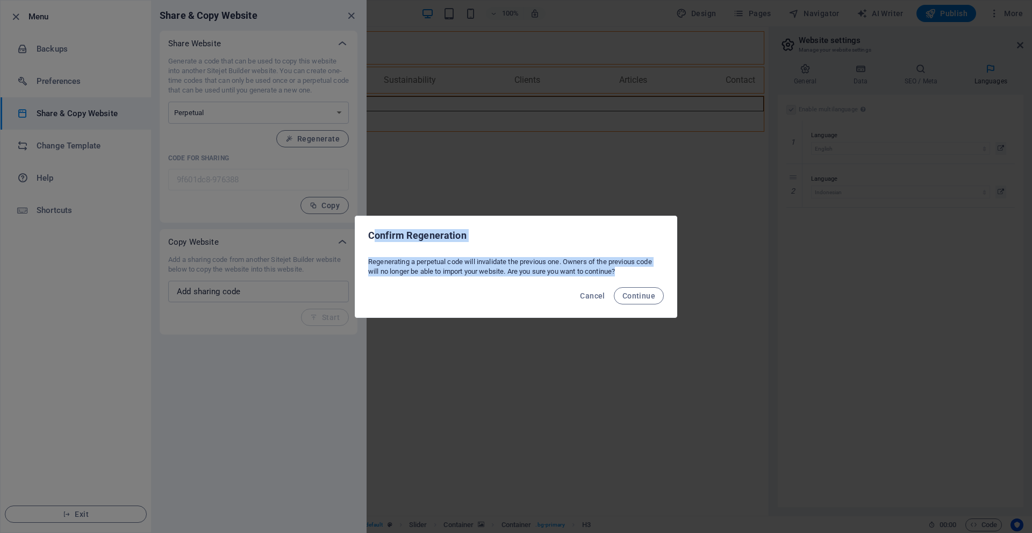
drag, startPoint x: 371, startPoint y: 233, endPoint x: 633, endPoint y: 277, distance: 265.4
click at [633, 277] on div "Confirm Regeneration Regenerating a perpetual code will invalidate the previous…" at bounding box center [516, 267] width 322 height 102
click at [632, 273] on div "Regenerating a perpetual code will invalidate the previous one. Owners of the p…" at bounding box center [515, 267] width 321 height 28
drag, startPoint x: 624, startPoint y: 273, endPoint x: 376, endPoint y: 235, distance: 251.2
click at [369, 237] on div "Confirm Regeneration Regenerating a perpetual code will invalidate the previous…" at bounding box center [516, 267] width 322 height 102
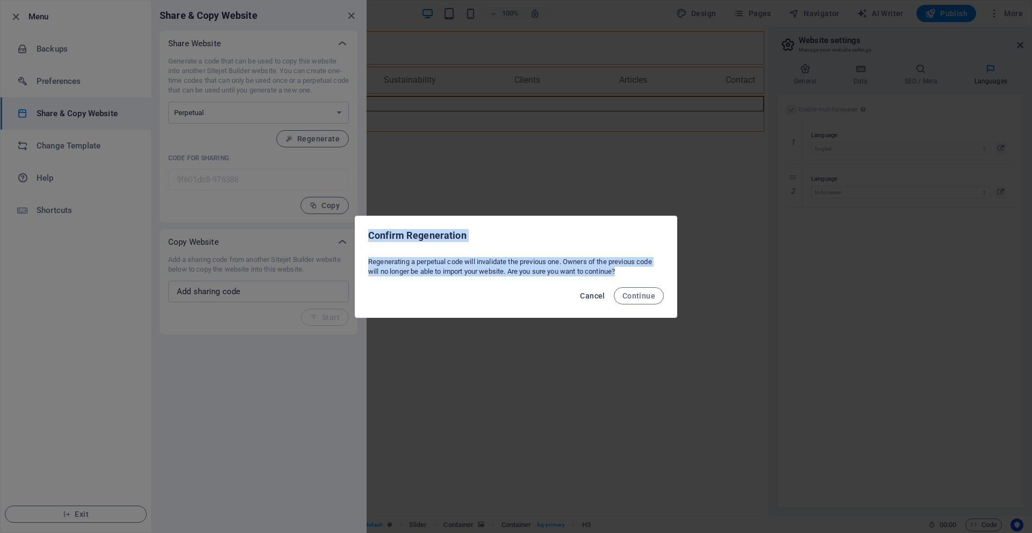
drag, startPoint x: 597, startPoint y: 300, endPoint x: 588, endPoint y: 287, distance: 15.5
click at [597, 299] on button "Cancel" at bounding box center [592, 295] width 33 height 17
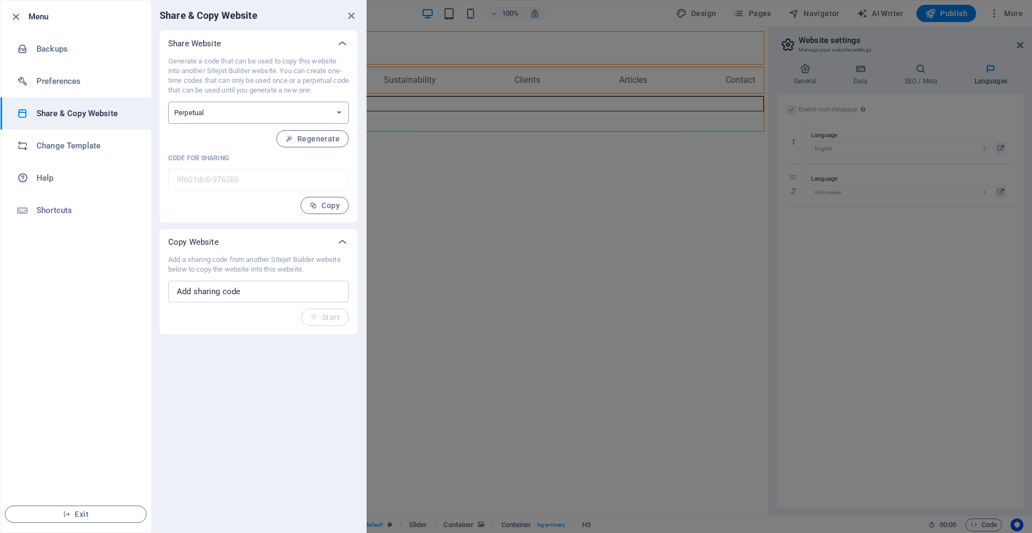
click at [302, 110] on select "One-time Perpetual" at bounding box center [258, 113] width 181 height 22
select select "onetime"
click at [168, 102] on select "One-time Perpetual" at bounding box center [258, 113] width 181 height 22
click at [319, 131] on button "Generate" at bounding box center [316, 138] width 64 height 17
type input "e3038b01-976388"
